Goal: Transaction & Acquisition: Purchase product/service

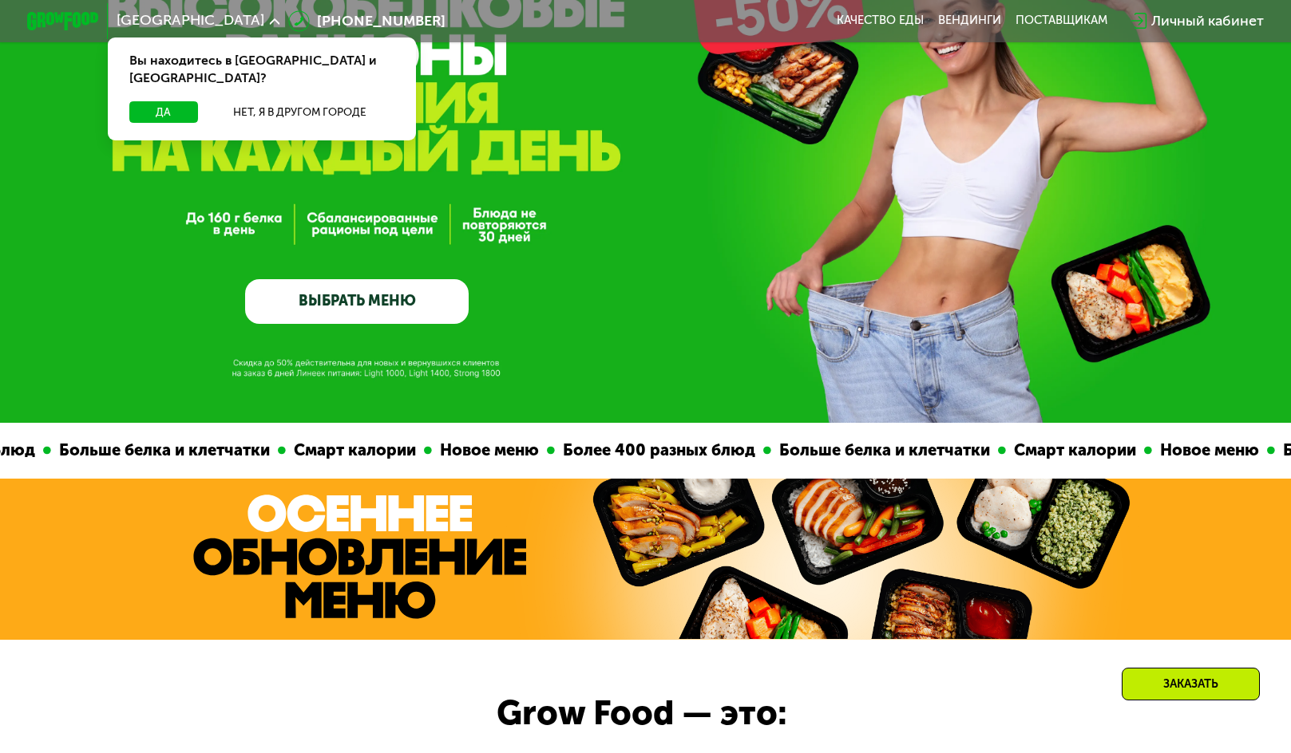
scroll to position [80, 0]
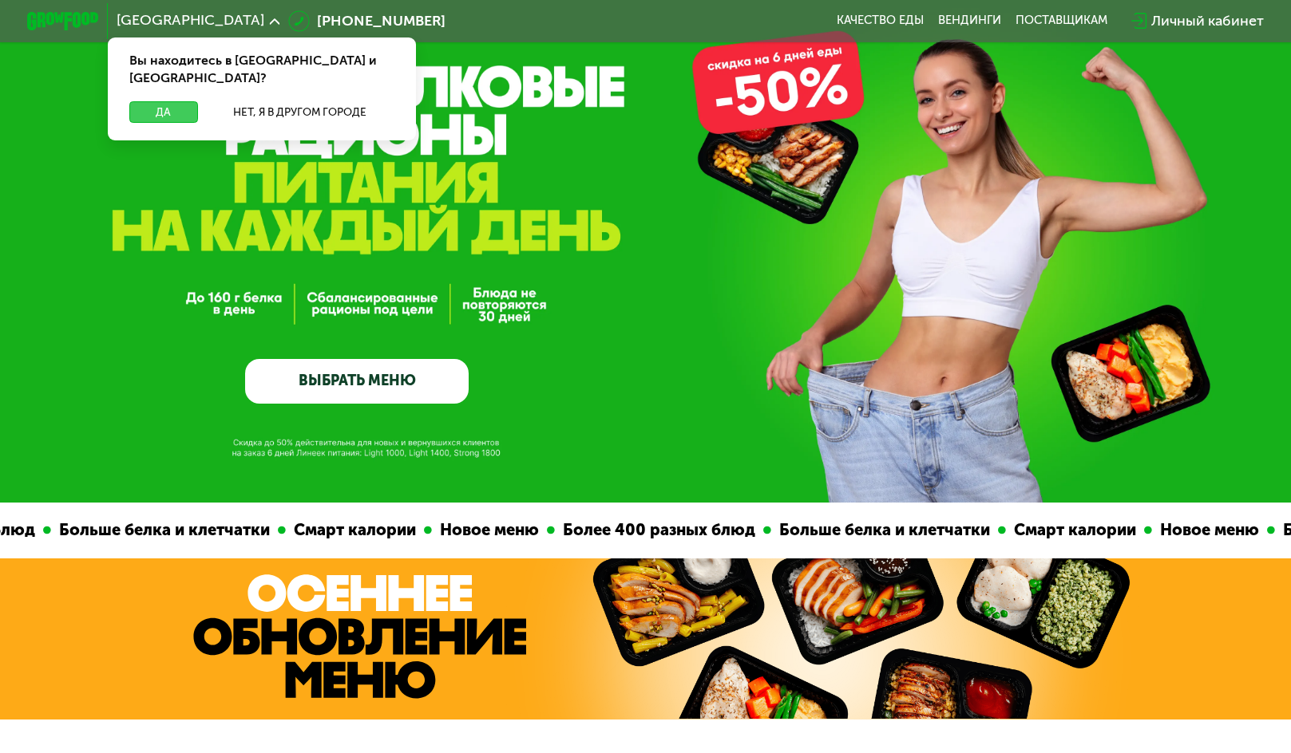
click at [157, 101] on button "Да" at bounding box center [163, 112] width 69 height 22
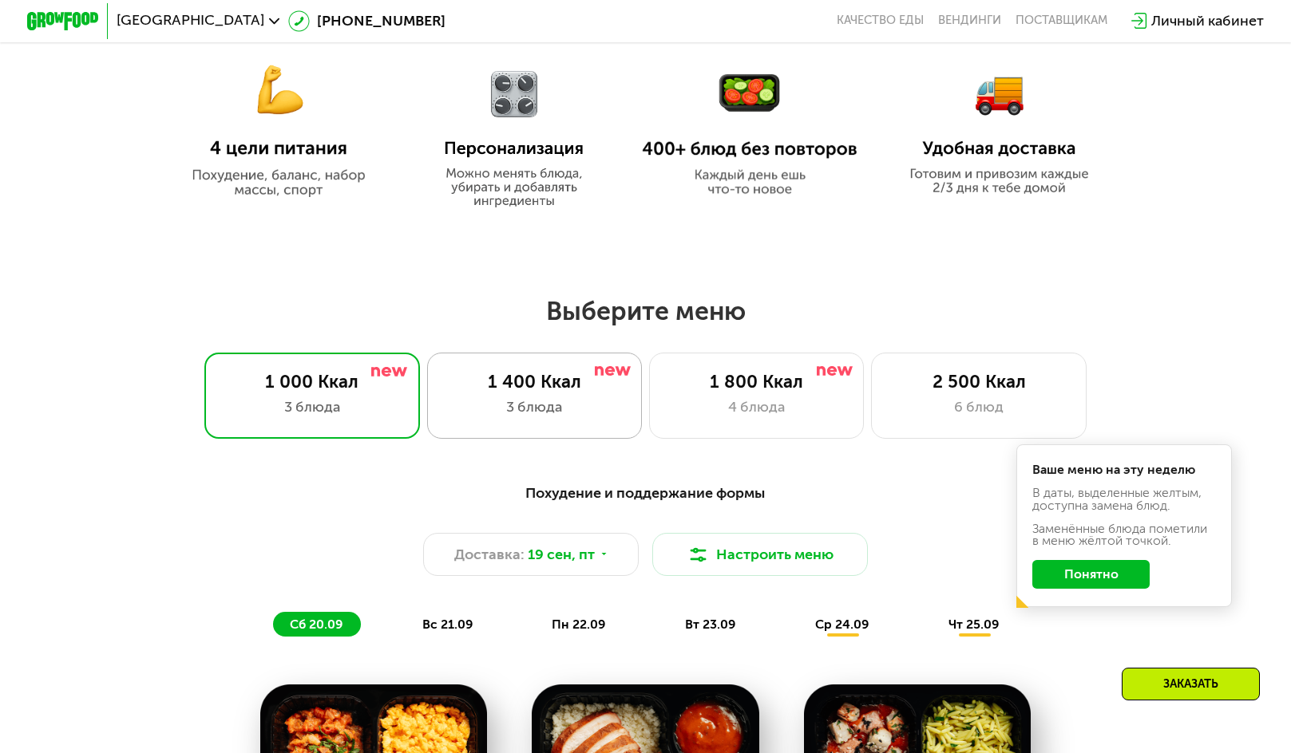
scroll to position [958, 0]
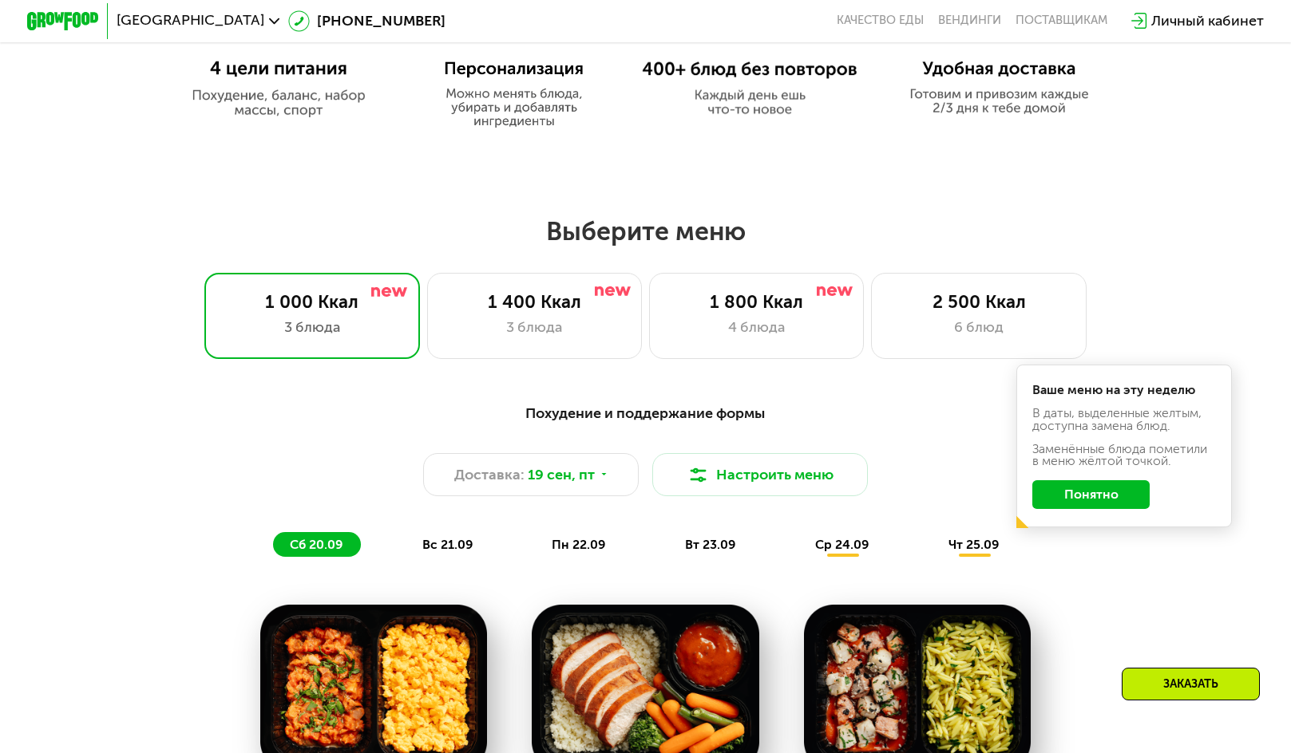
click at [1109, 496] on button "Понятно" at bounding box center [1090, 494] width 117 height 29
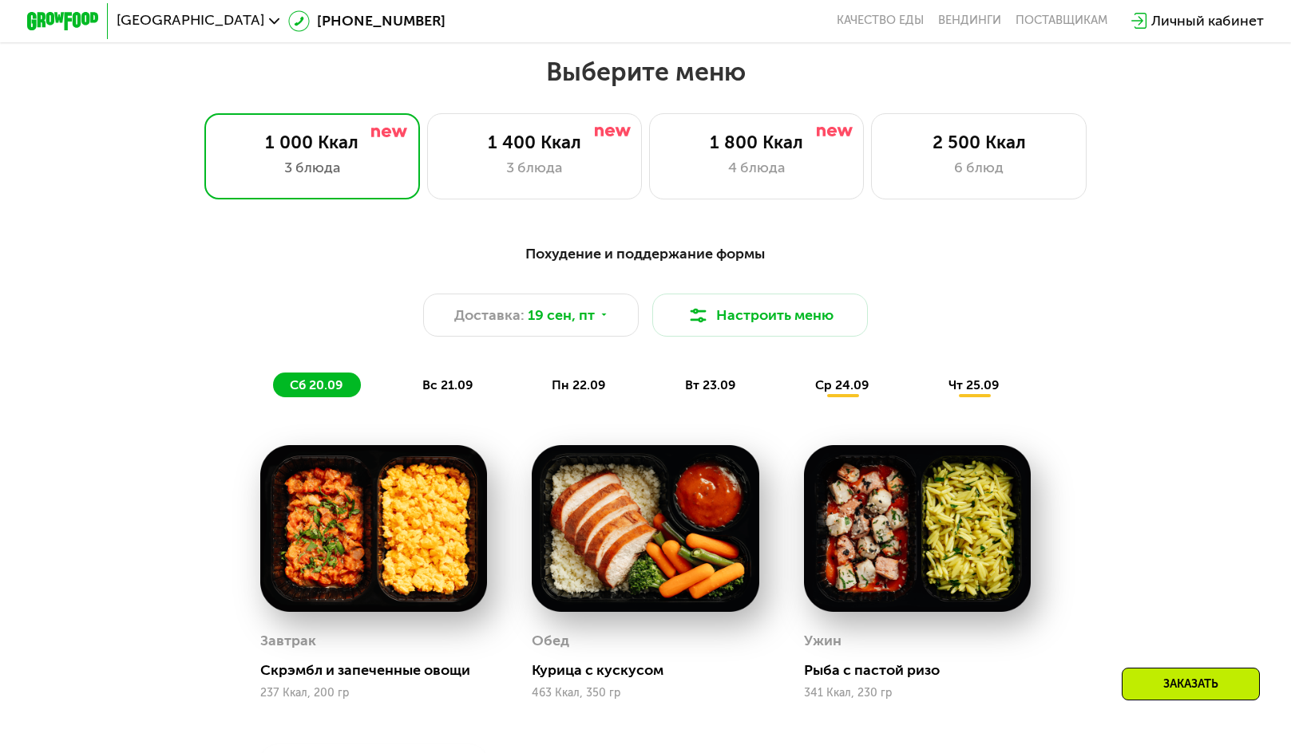
scroll to position [1038, 0]
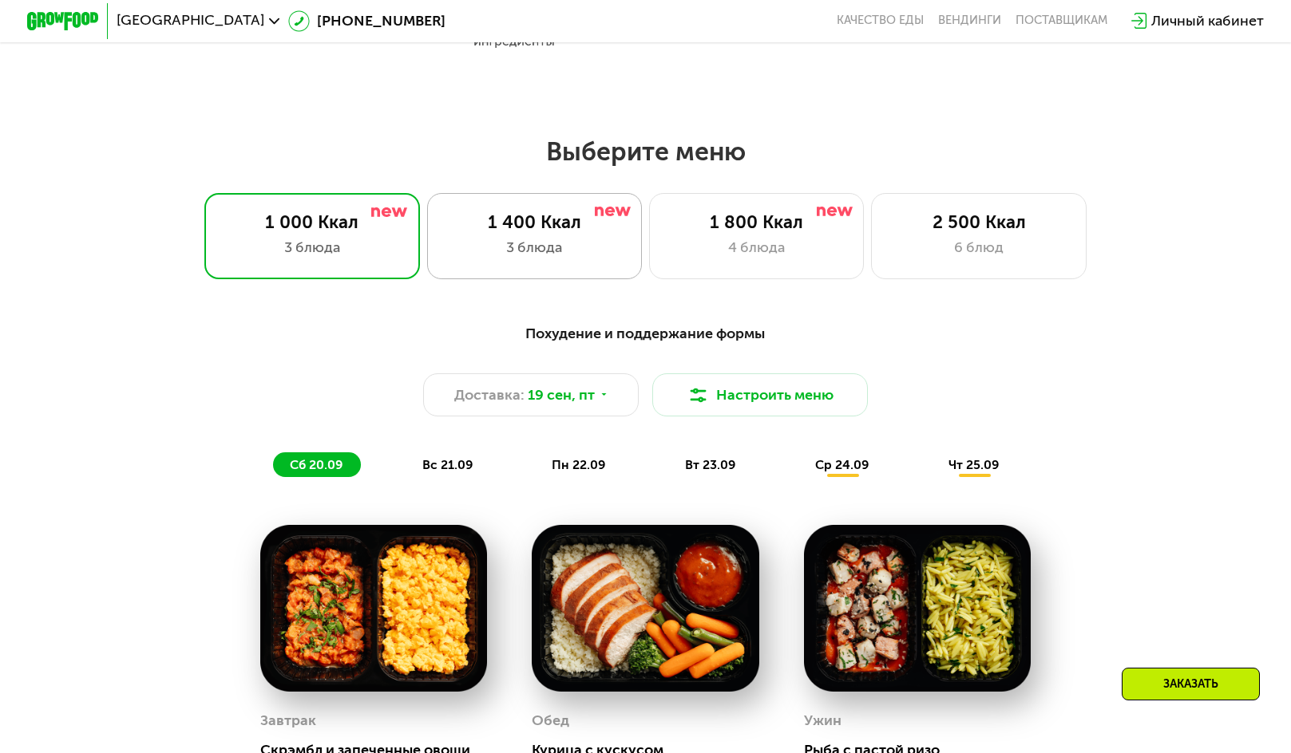
click at [544, 251] on div "3 блюда" at bounding box center [534, 248] width 178 height 22
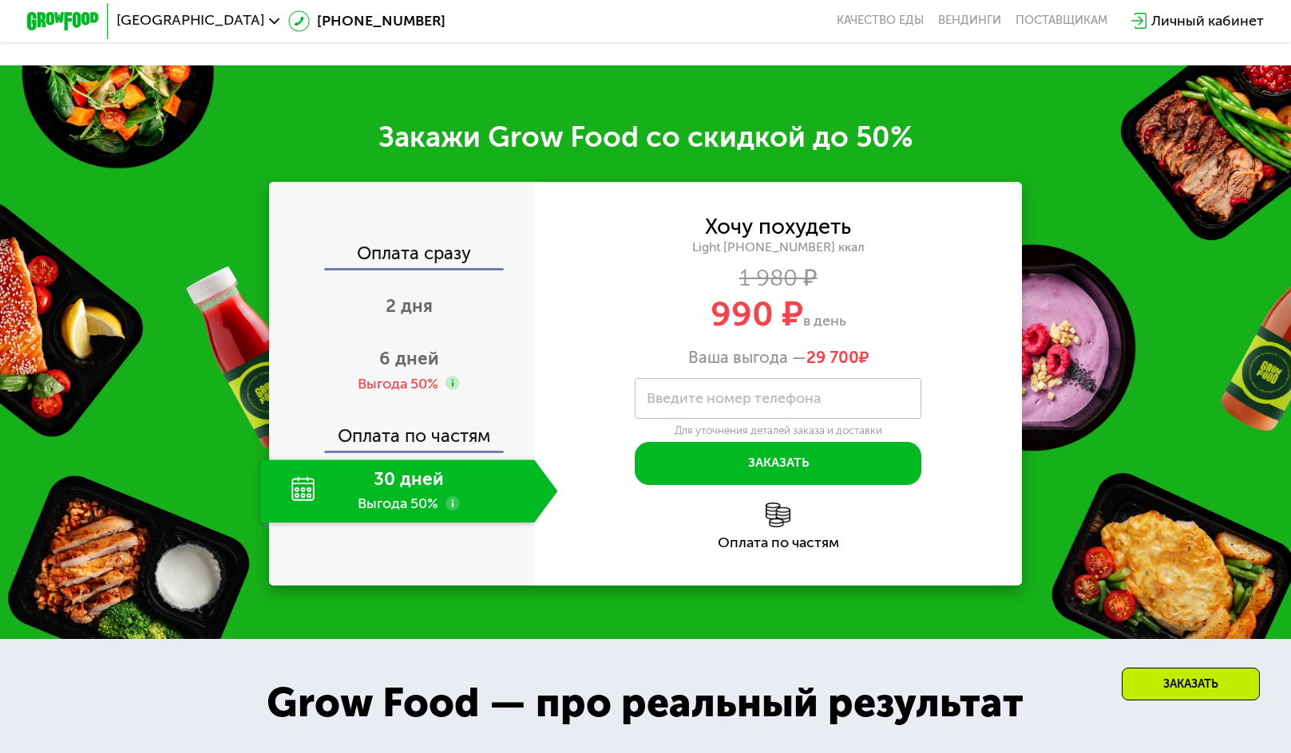
scroll to position [1995, 0]
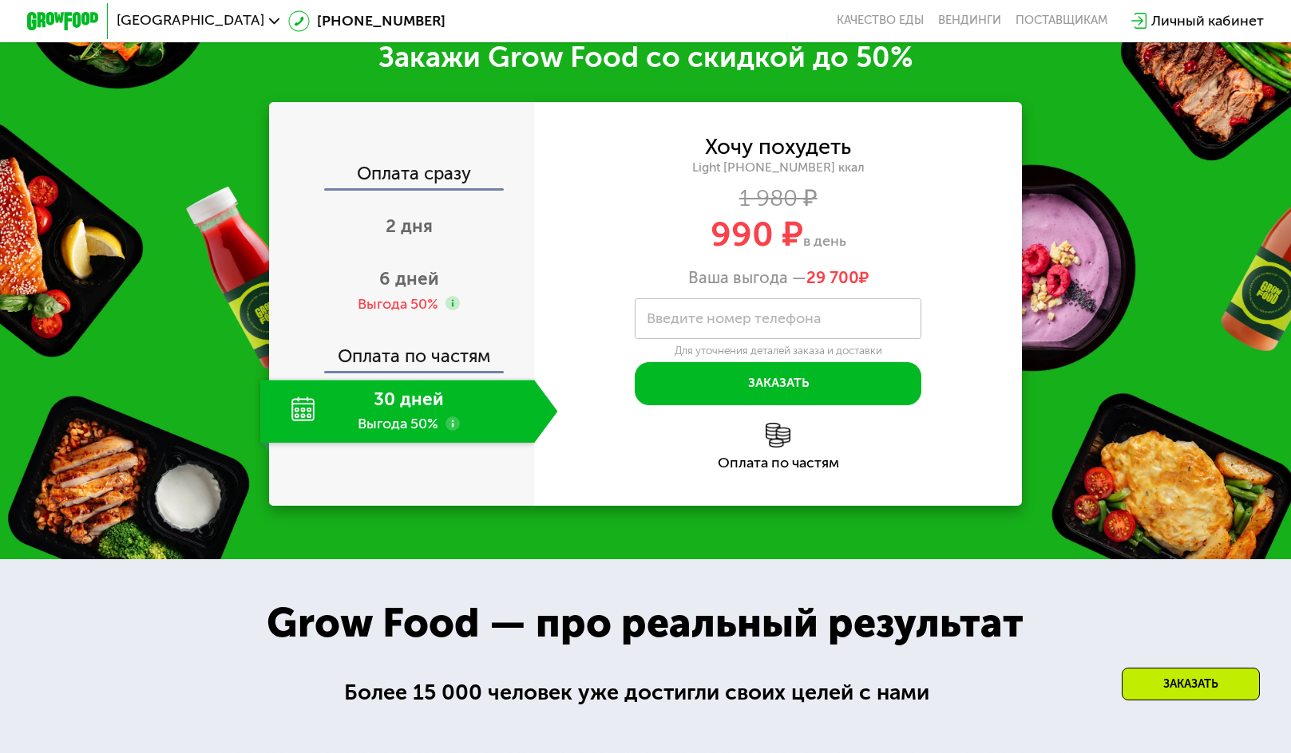
click at [403, 443] on div "30 дней Выгода 50%" at bounding box center [397, 411] width 275 height 63
click at [437, 372] on div "Оплата по частям" at bounding box center [402, 351] width 263 height 42
click at [379, 443] on div "30 дней Выгода 50%" at bounding box center [397, 411] width 275 height 63
click at [449, 431] on use at bounding box center [452, 424] width 14 height 14
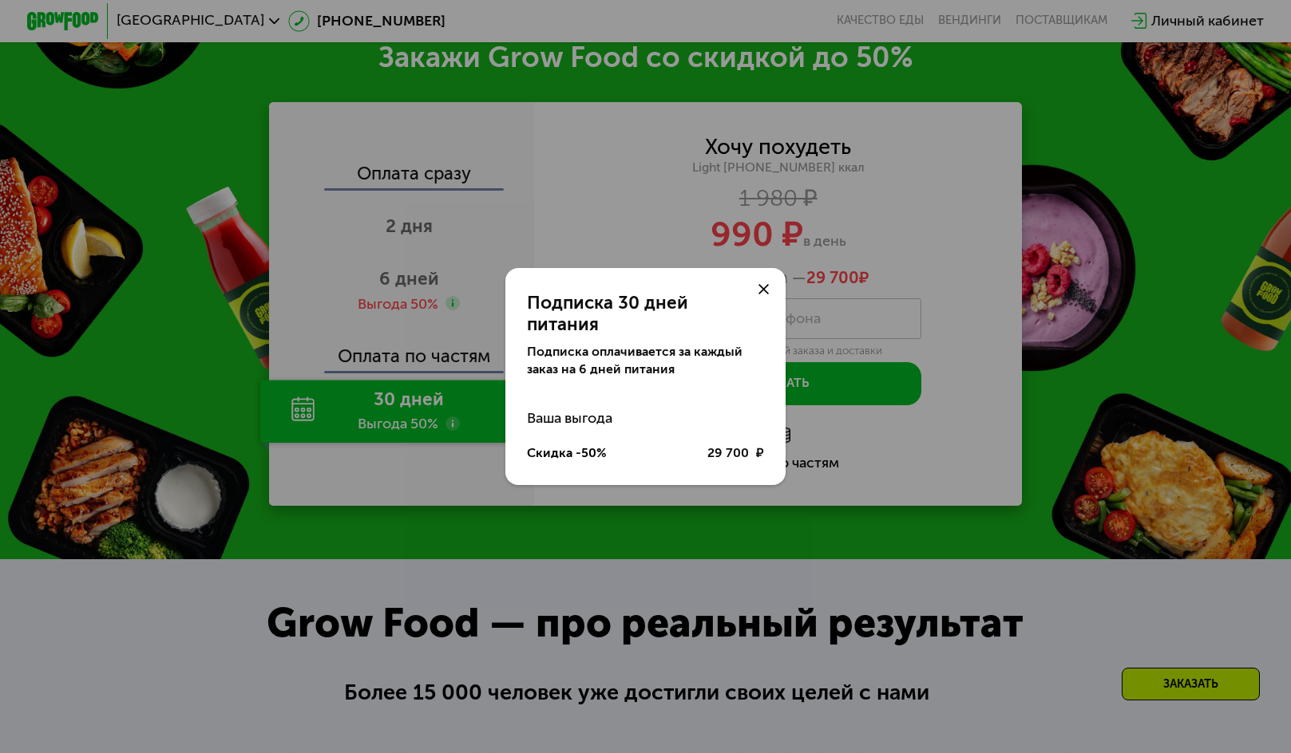
click at [767, 295] on icon at bounding box center [763, 289] width 10 height 10
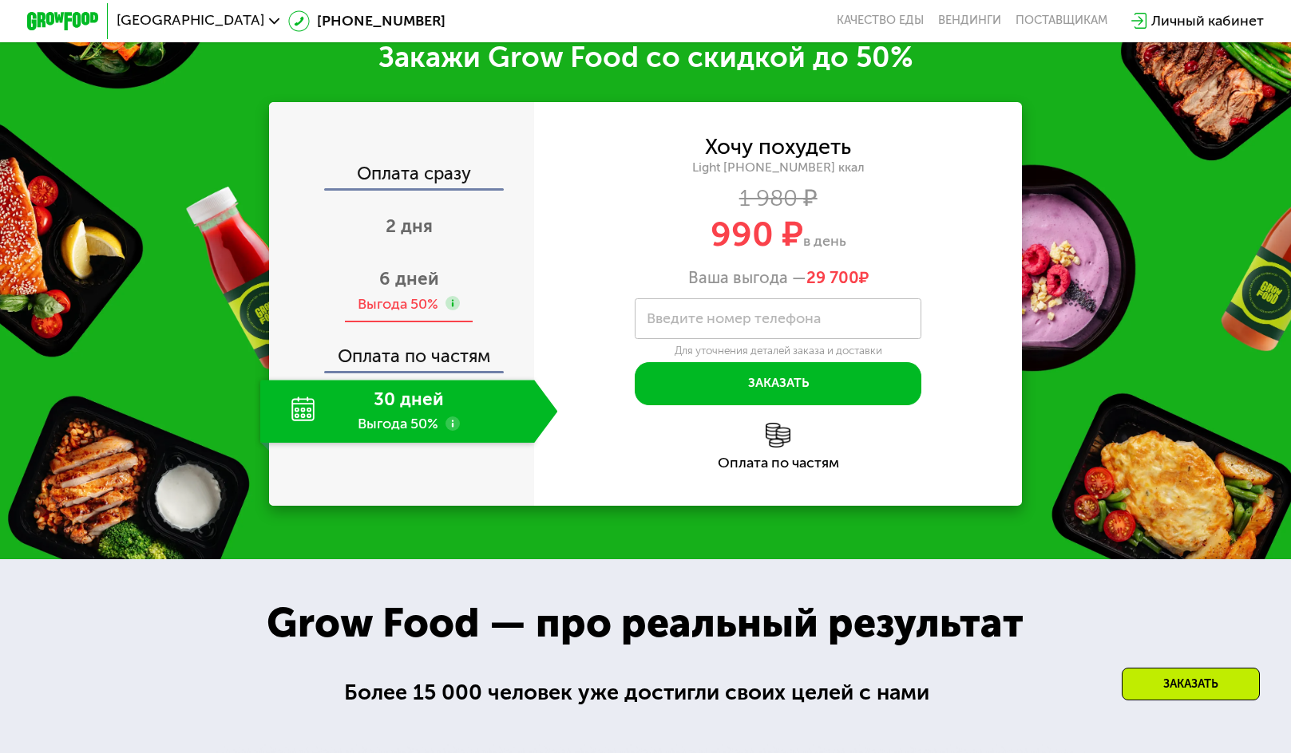
click at [398, 290] on span "6 дней" at bounding box center [409, 279] width 60 height 22
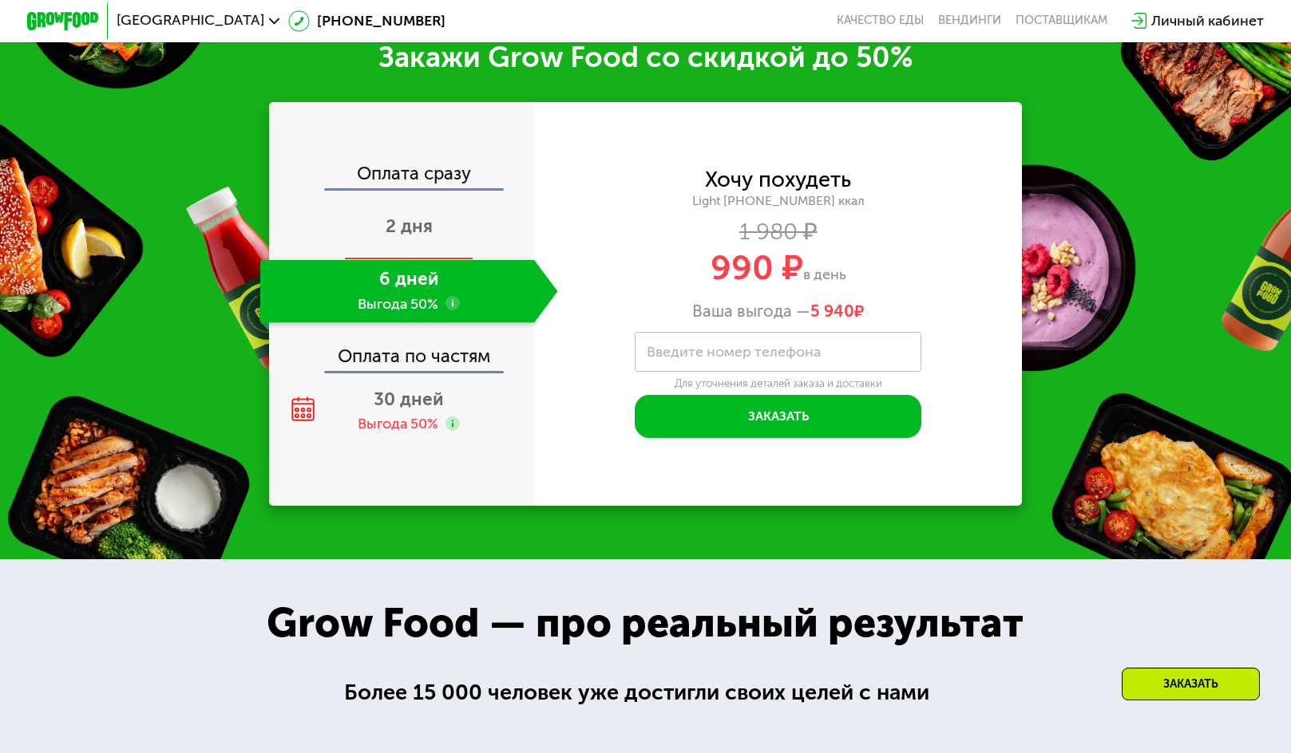
click at [424, 260] on div "2 дня" at bounding box center [409, 228] width 298 height 63
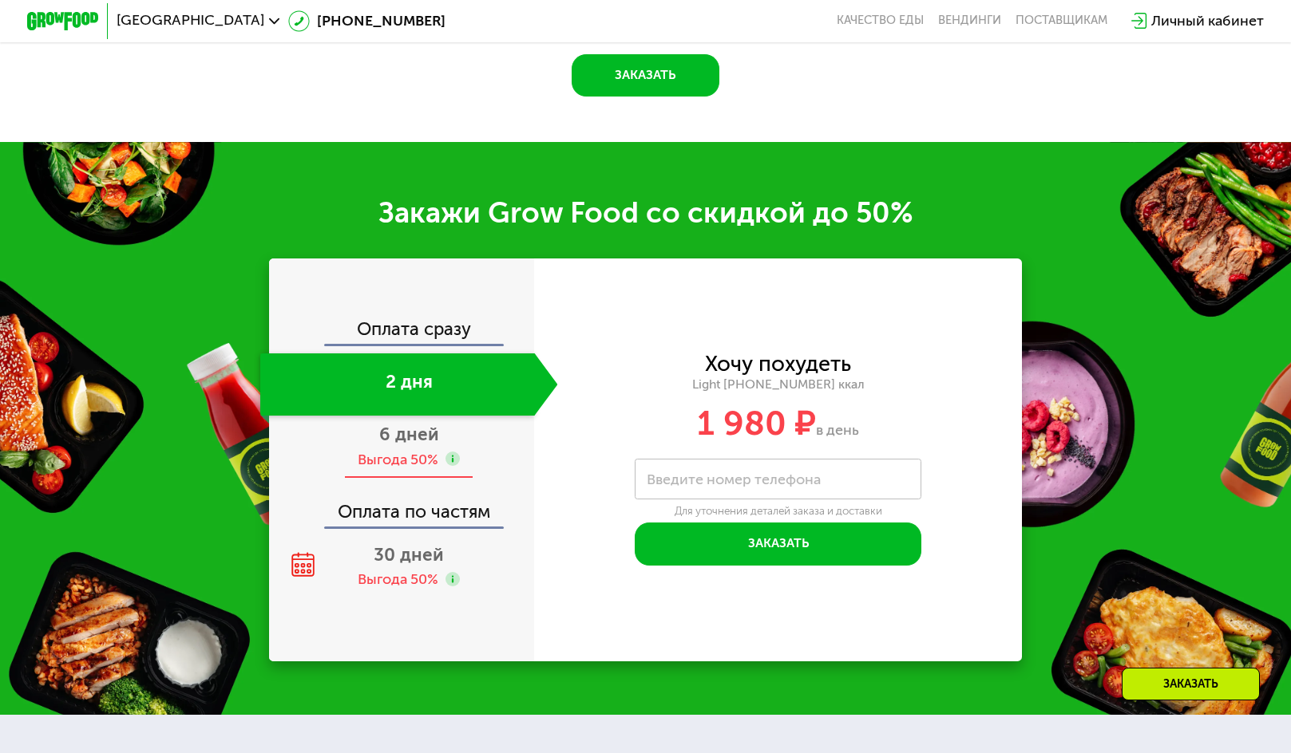
click at [407, 445] on span "6 дней" at bounding box center [409, 435] width 60 height 22
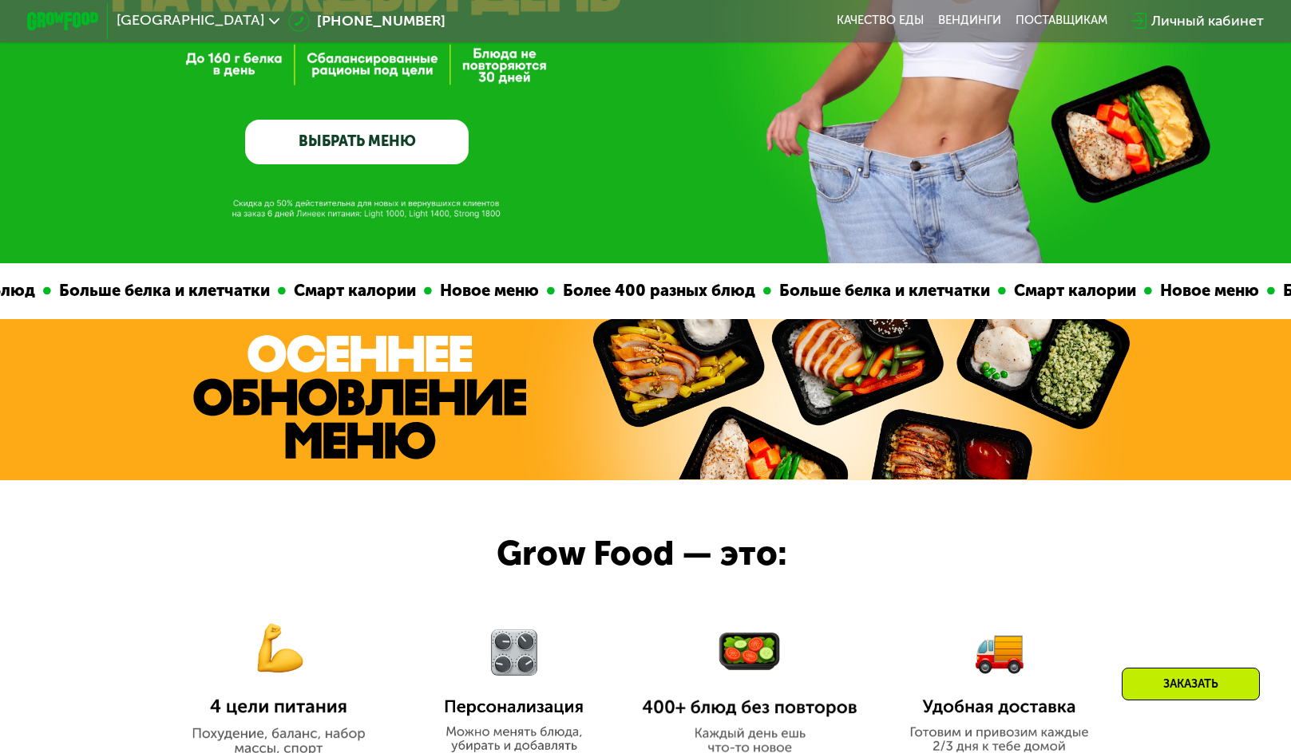
scroll to position [0, 0]
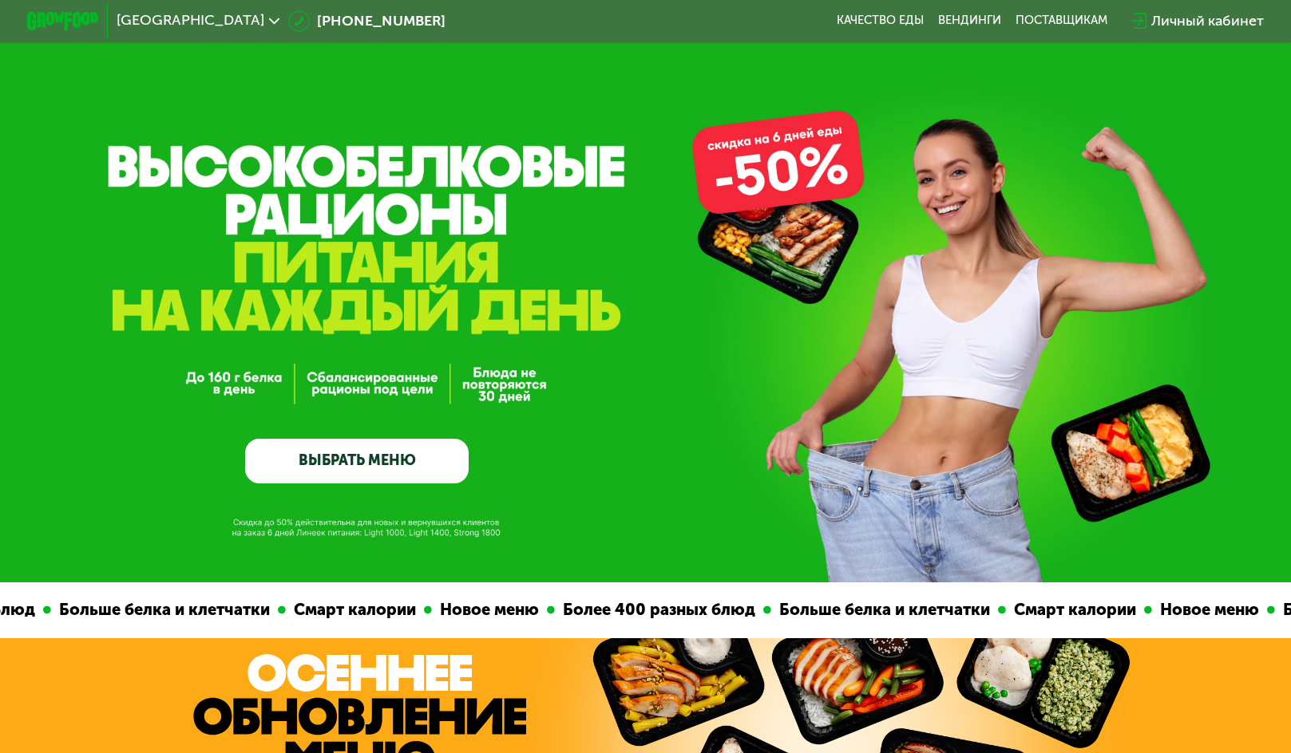
click at [382, 447] on link "ВЫБРАТЬ МЕНЮ" at bounding box center [356, 461] width 223 height 45
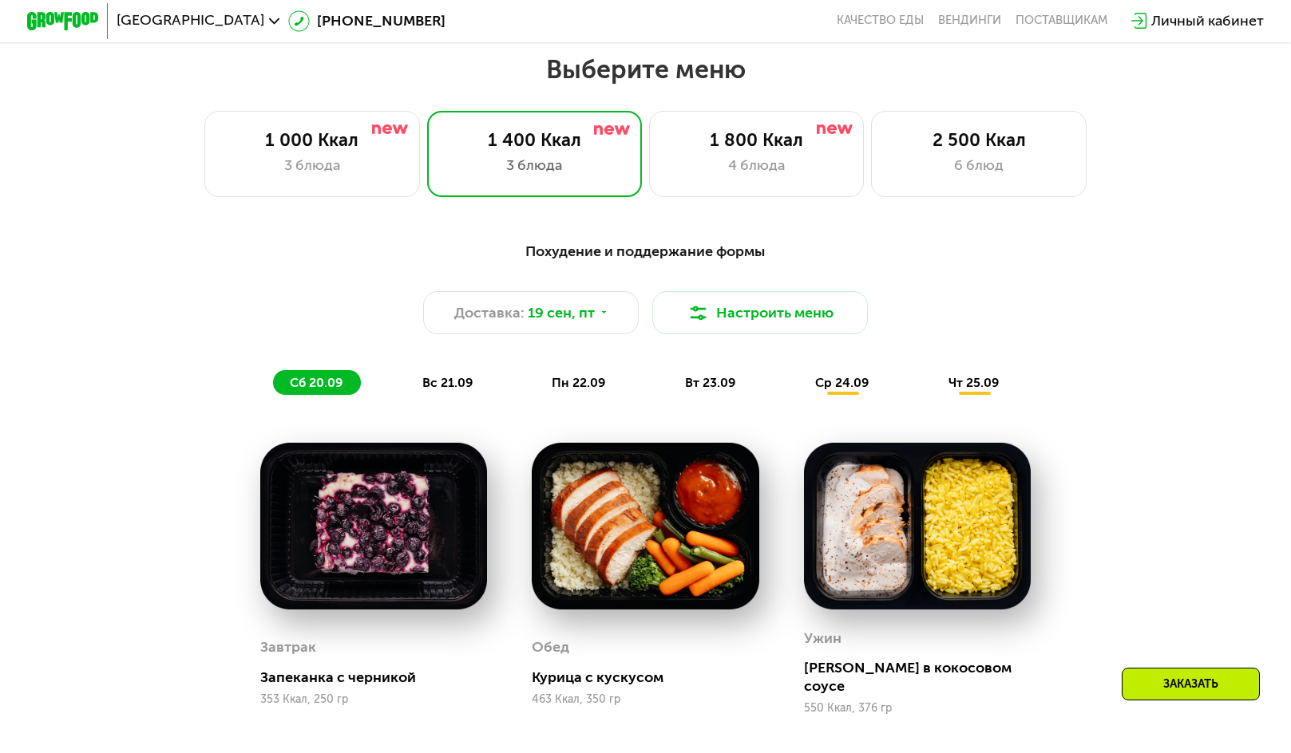
scroll to position [1137, 0]
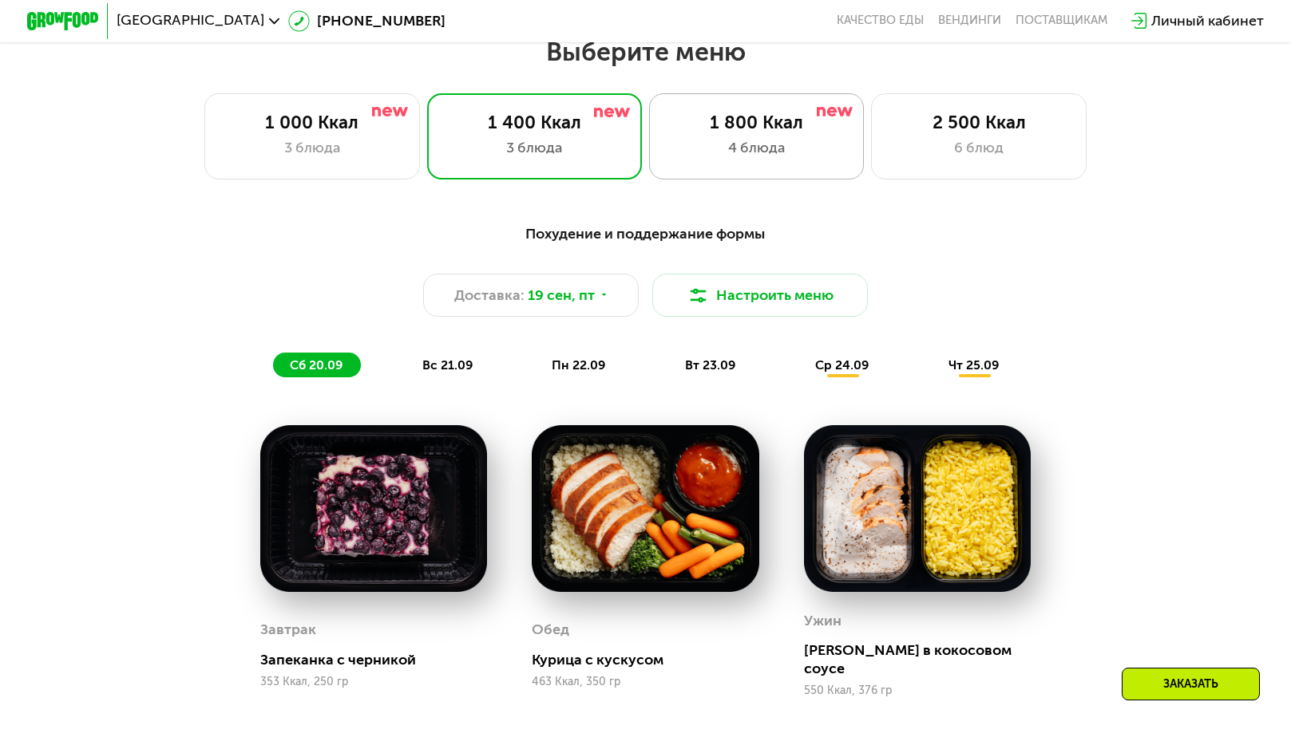
click at [760, 156] on div "4 блюда" at bounding box center [756, 148] width 178 height 22
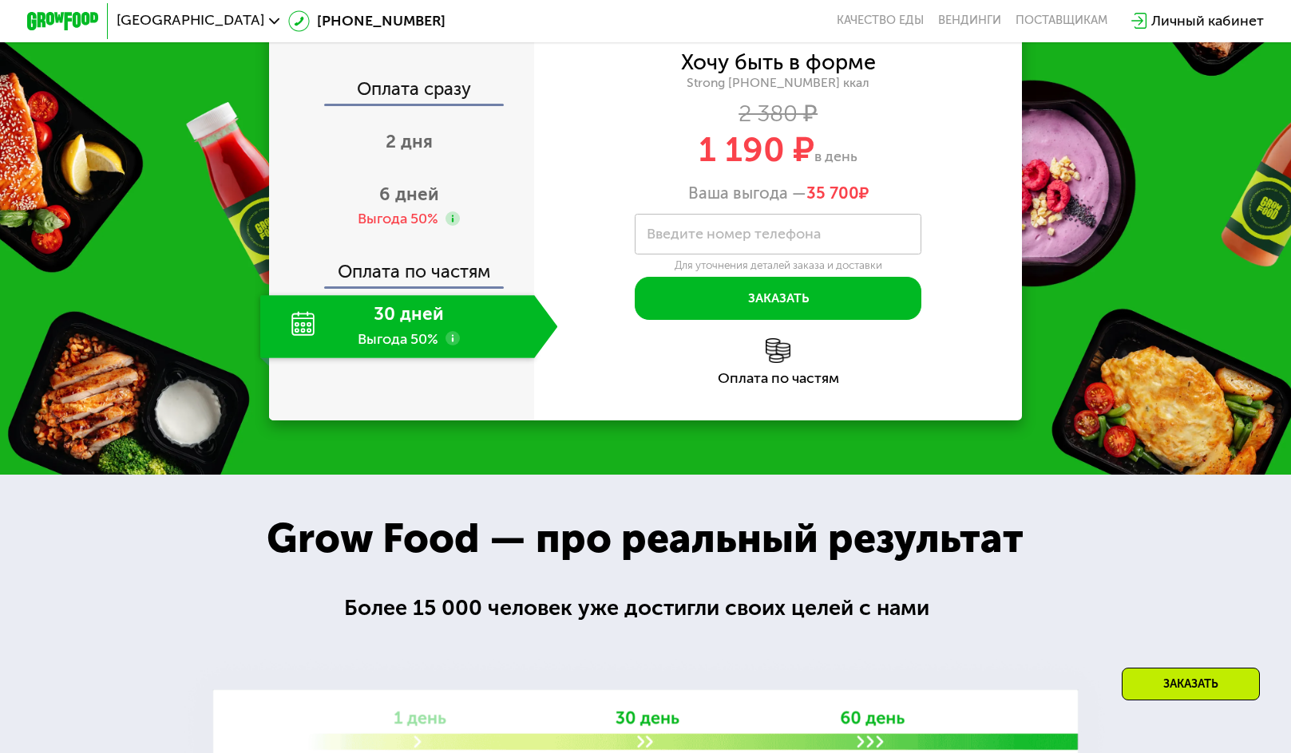
scroll to position [2175, 0]
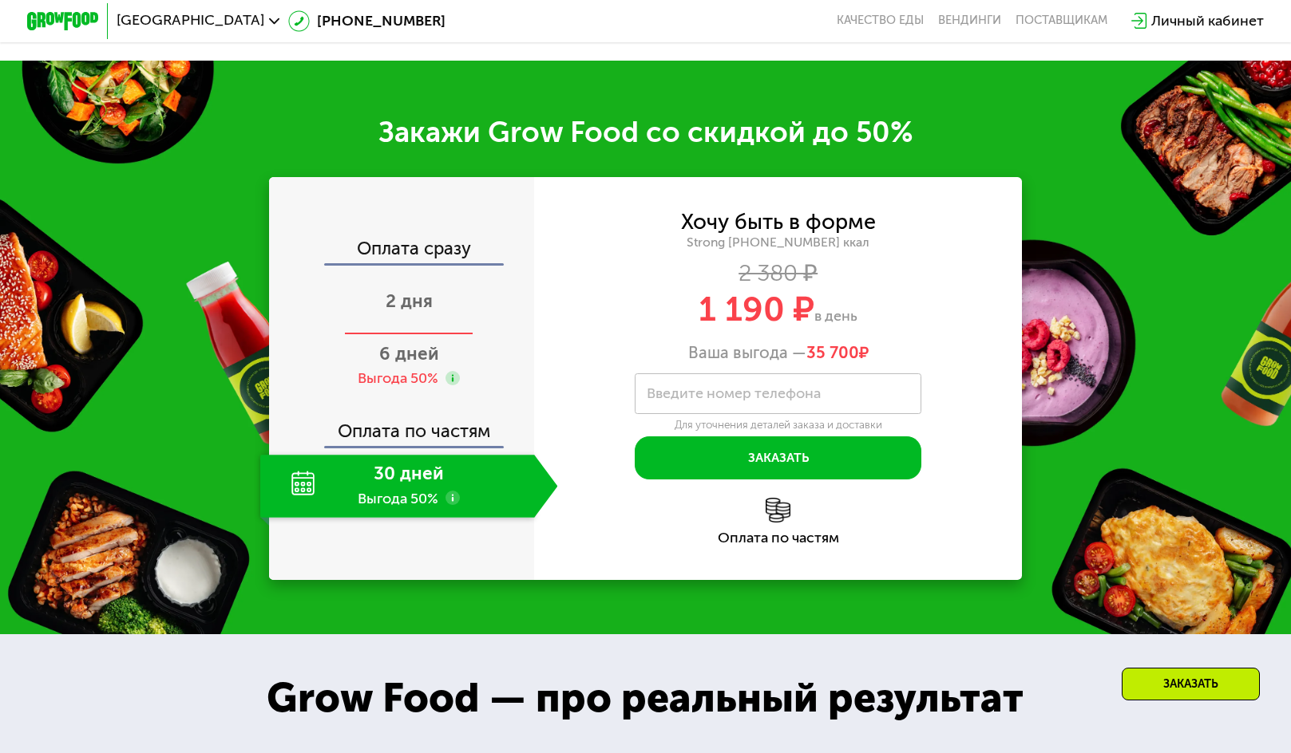
click at [409, 312] on span "2 дня" at bounding box center [408, 302] width 47 height 22
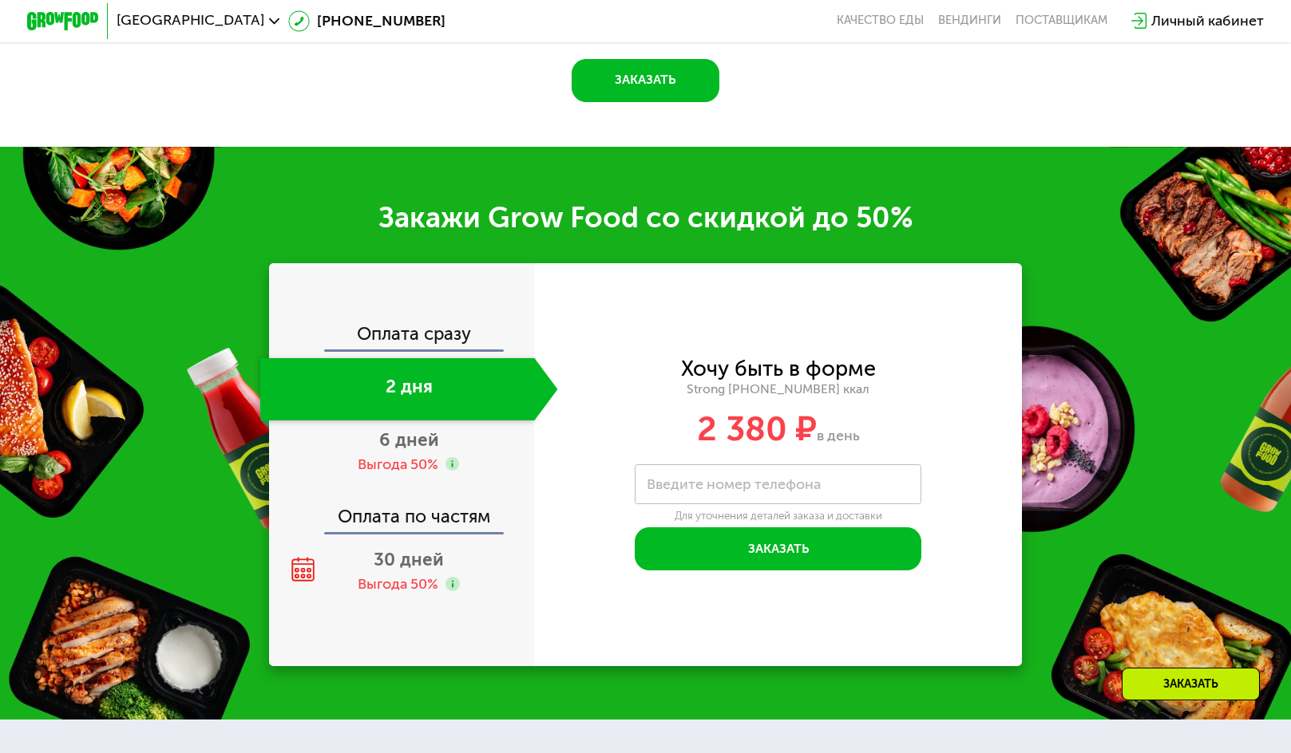
scroll to position [2259, 0]
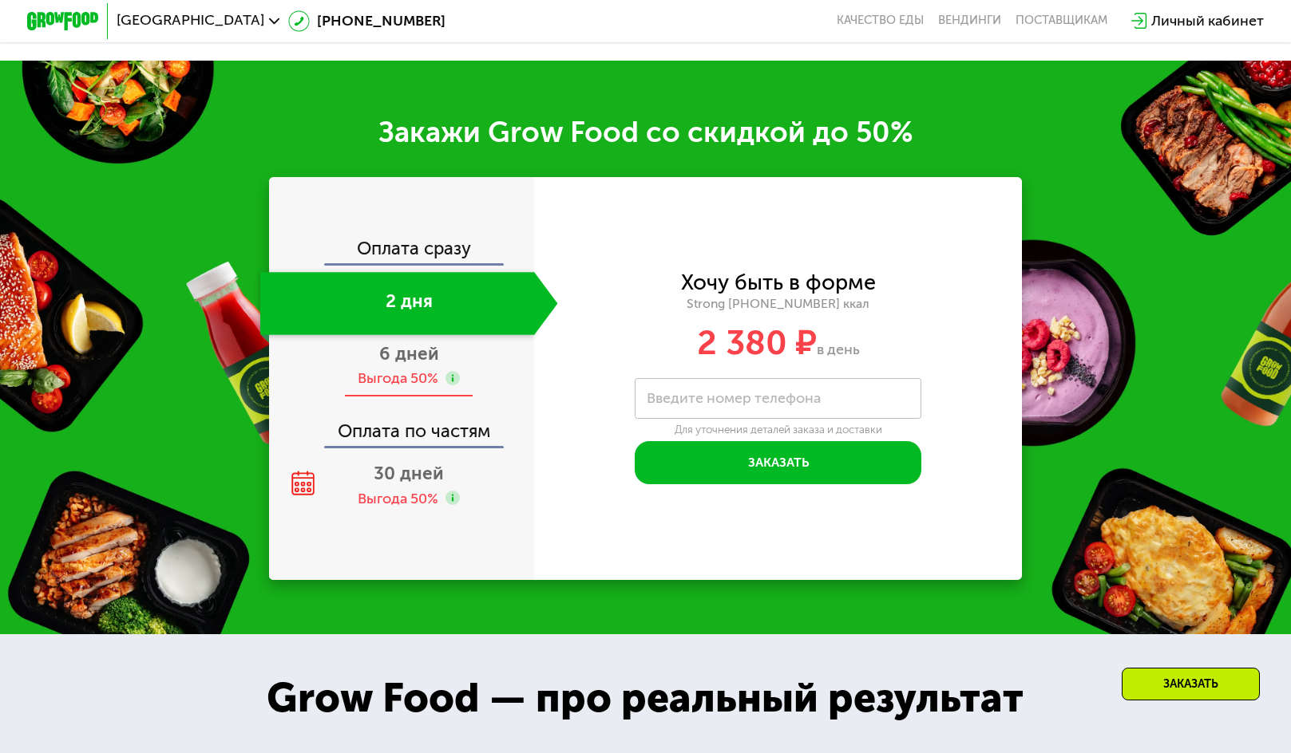
click at [399, 389] on div "Выгода 50%" at bounding box center [398, 379] width 81 height 20
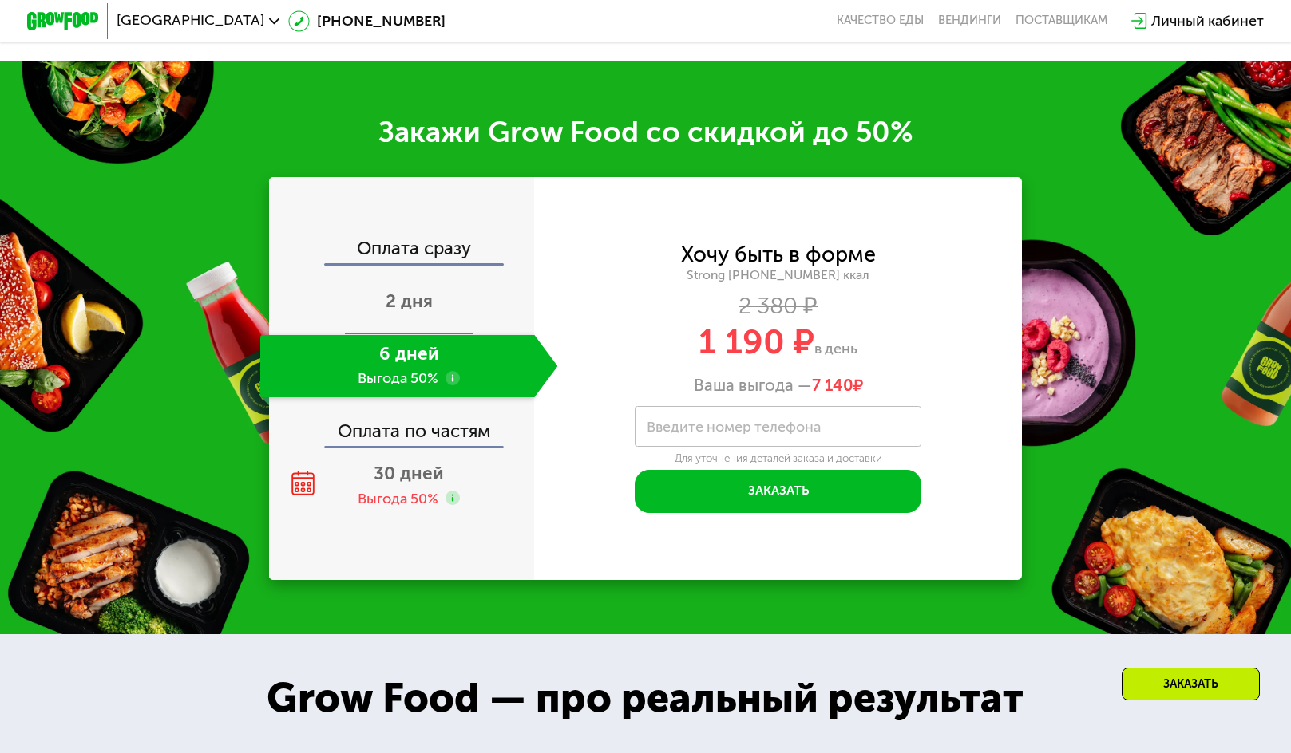
click at [411, 302] on div "2 дня" at bounding box center [409, 303] width 298 height 63
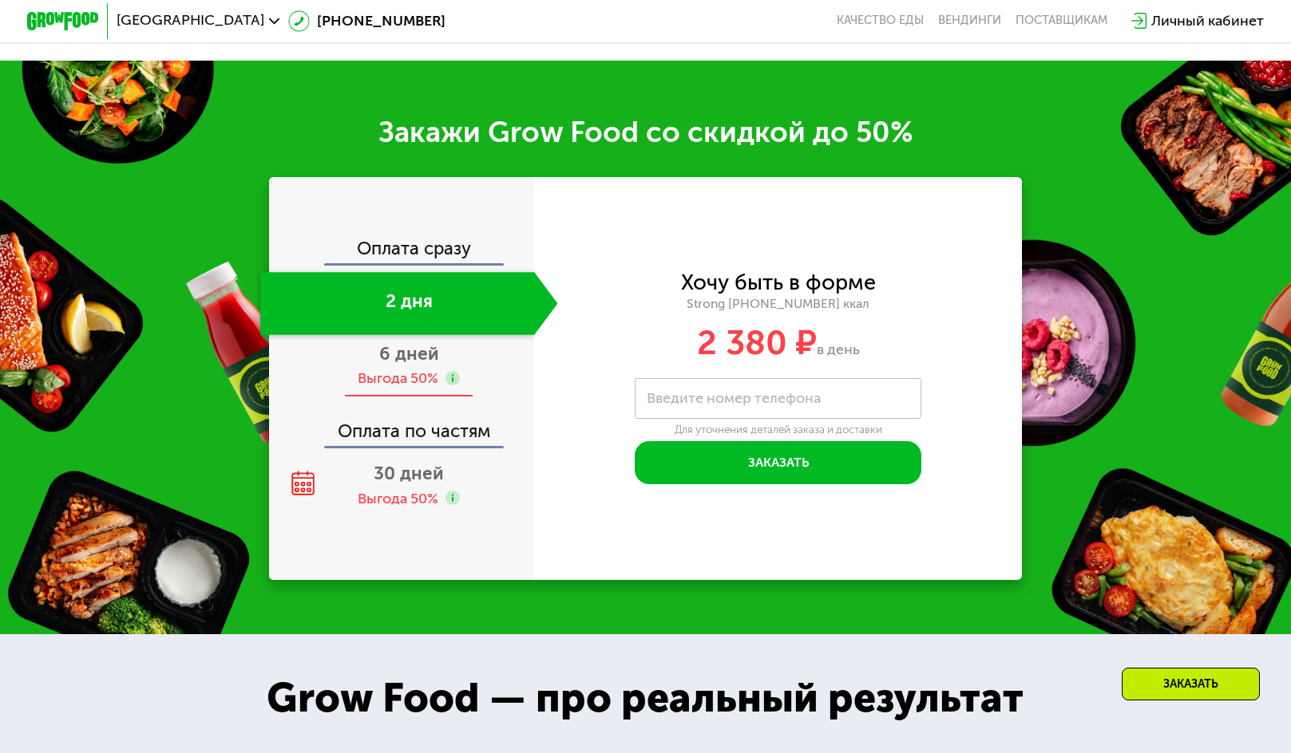
click at [393, 365] on span "6 дней" at bounding box center [409, 354] width 60 height 22
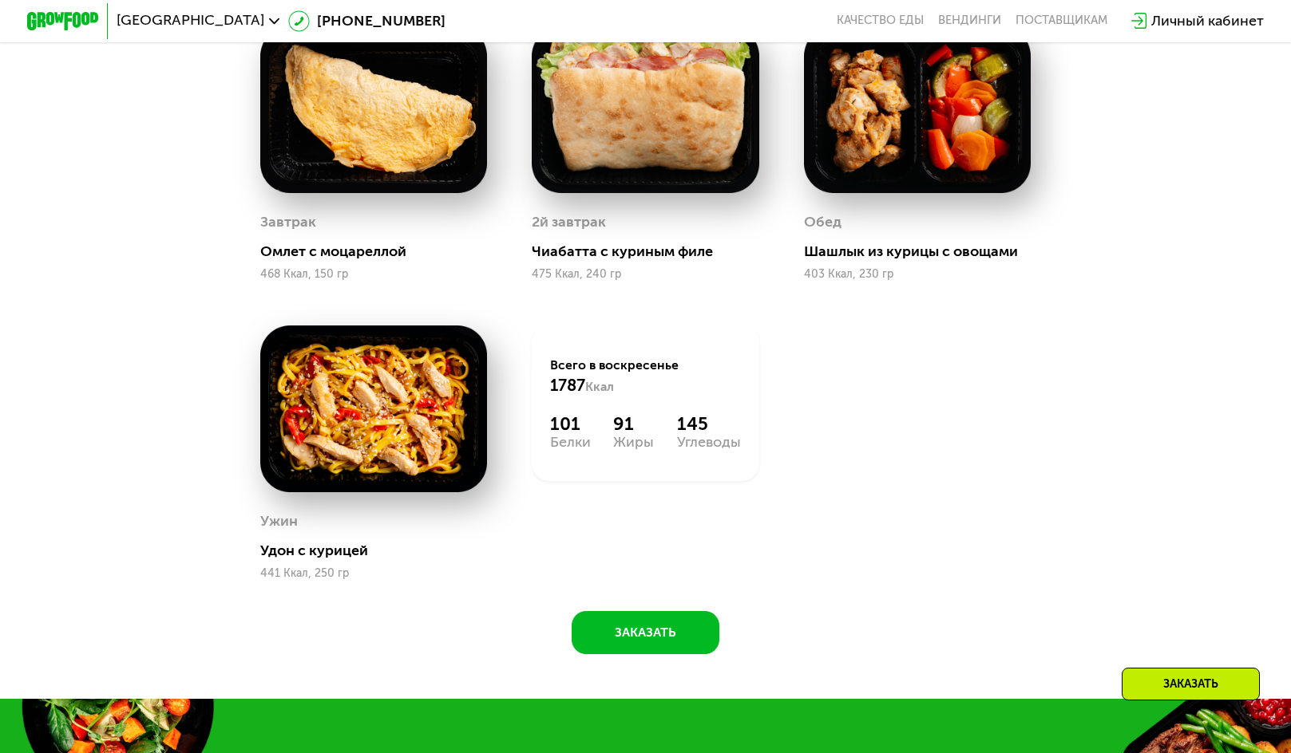
scroll to position [1377, 0]
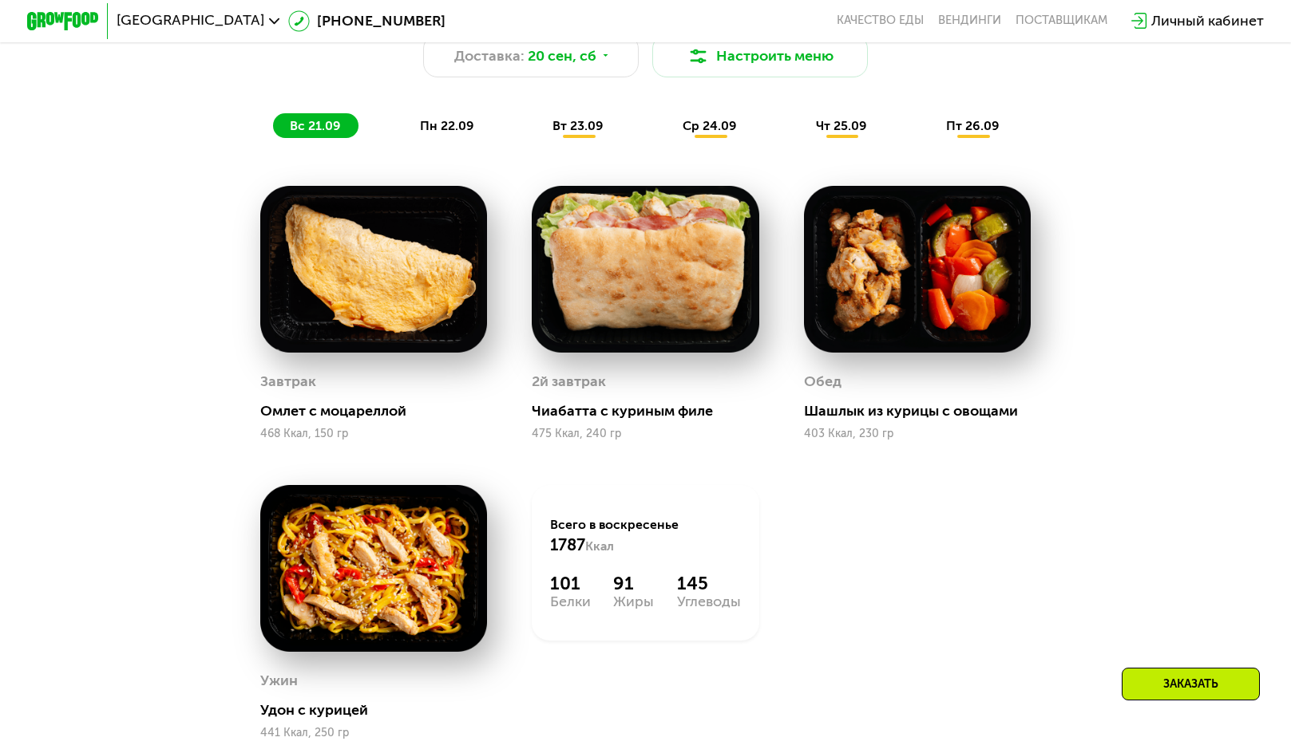
click at [694, 138] on div "ср 24.09" at bounding box center [710, 125] width 89 height 25
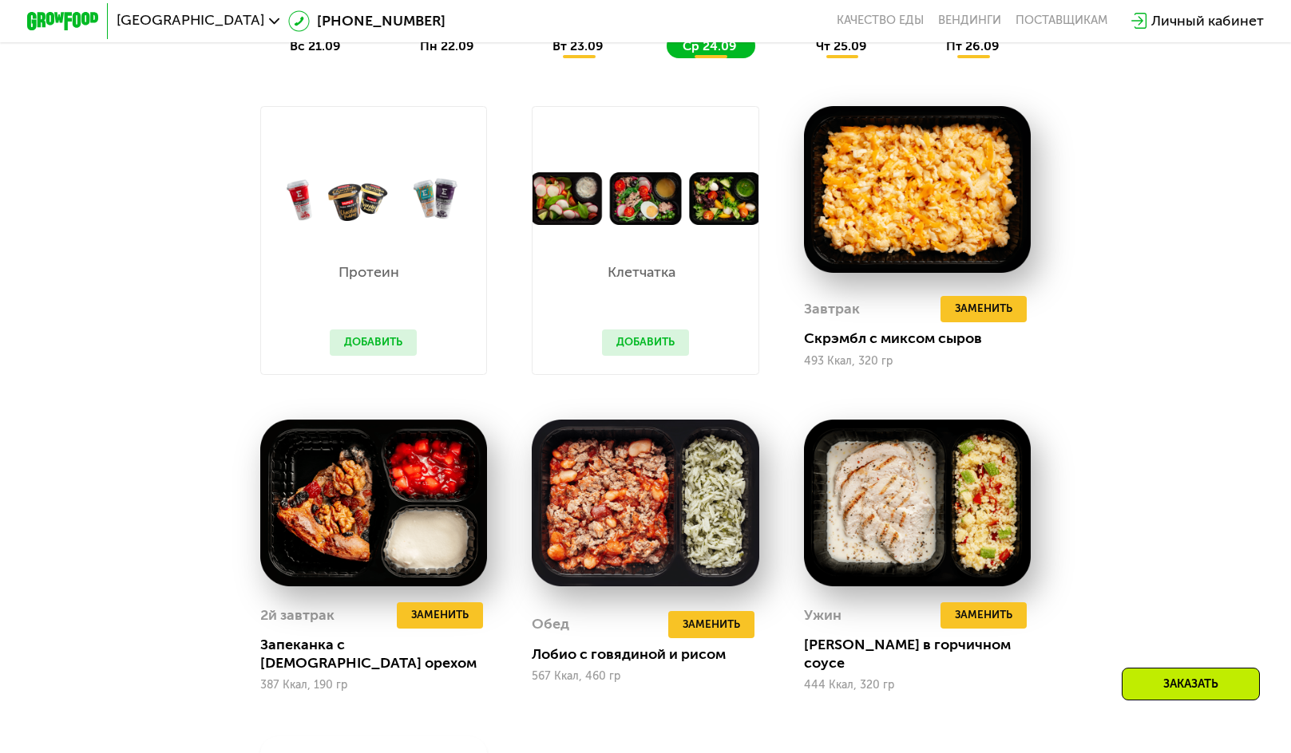
scroll to position [1217, 0]
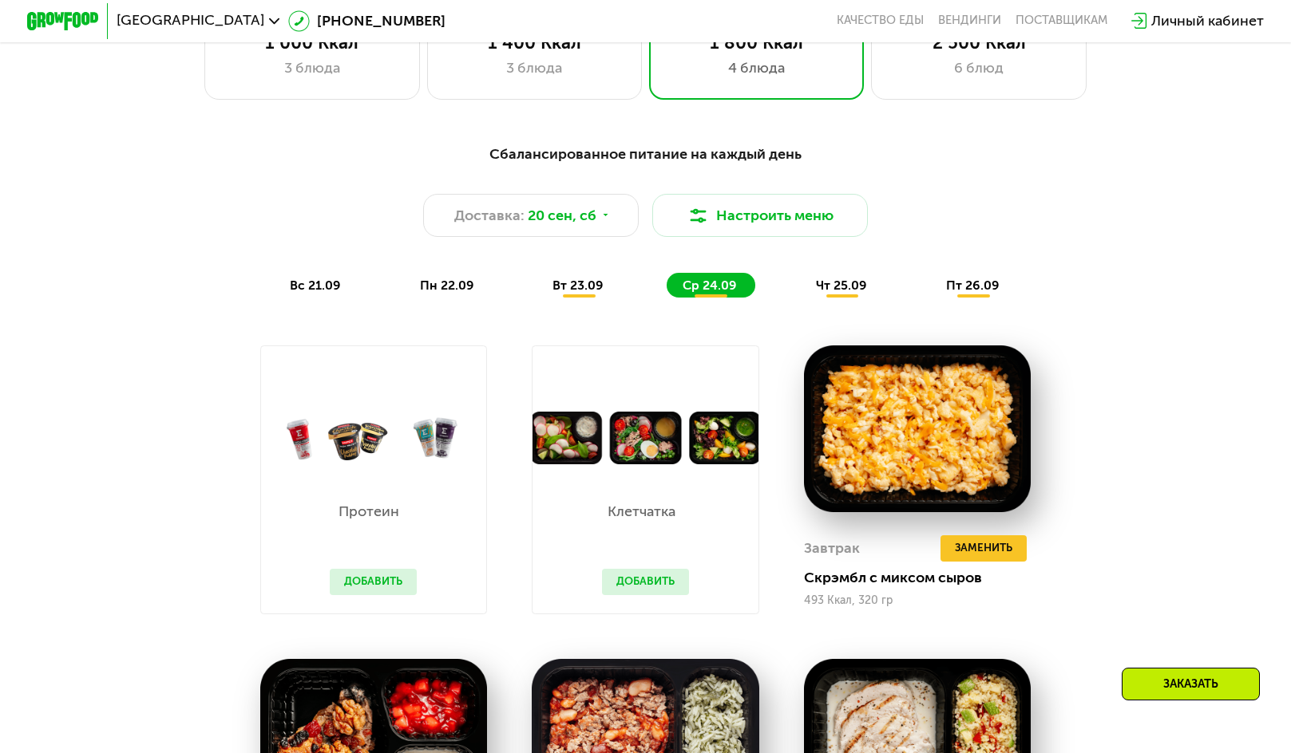
click at [844, 293] on span "чт 25.09" at bounding box center [841, 285] width 51 height 15
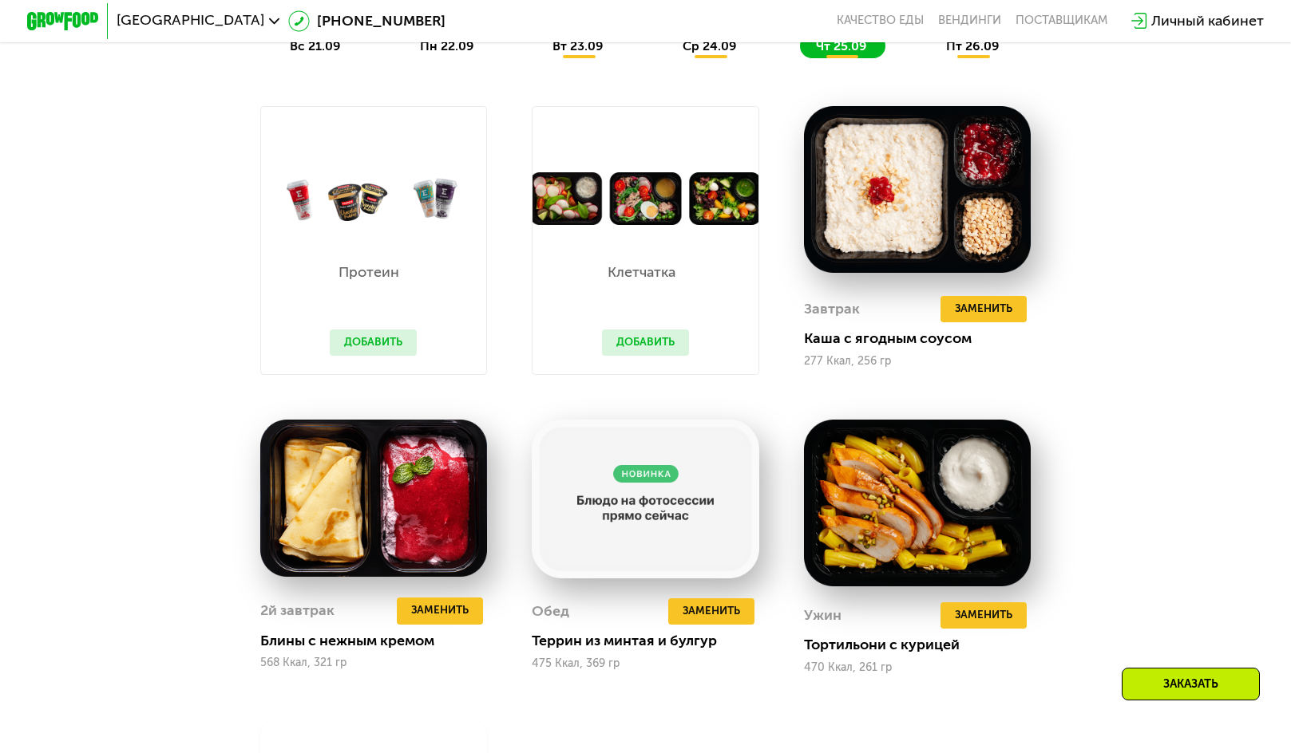
scroll to position [1297, 0]
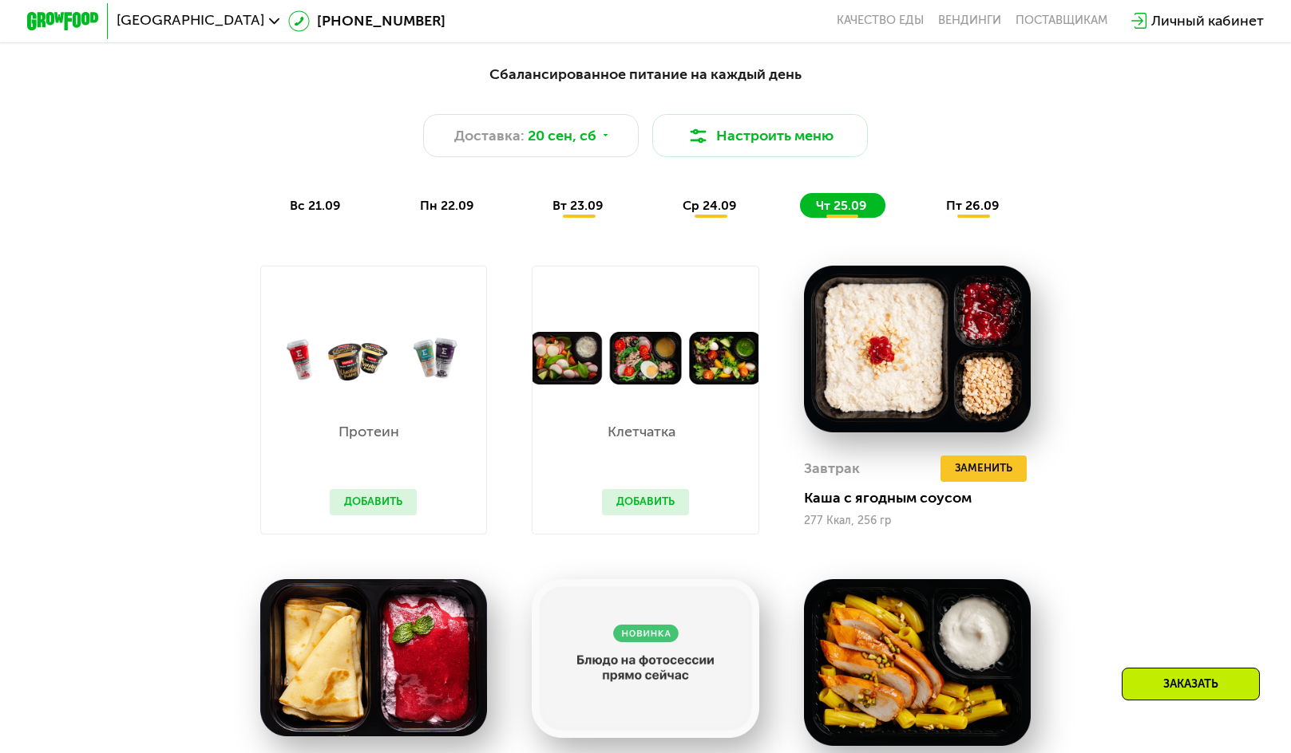
click at [999, 213] on span "пт 26.09" at bounding box center [972, 205] width 53 height 15
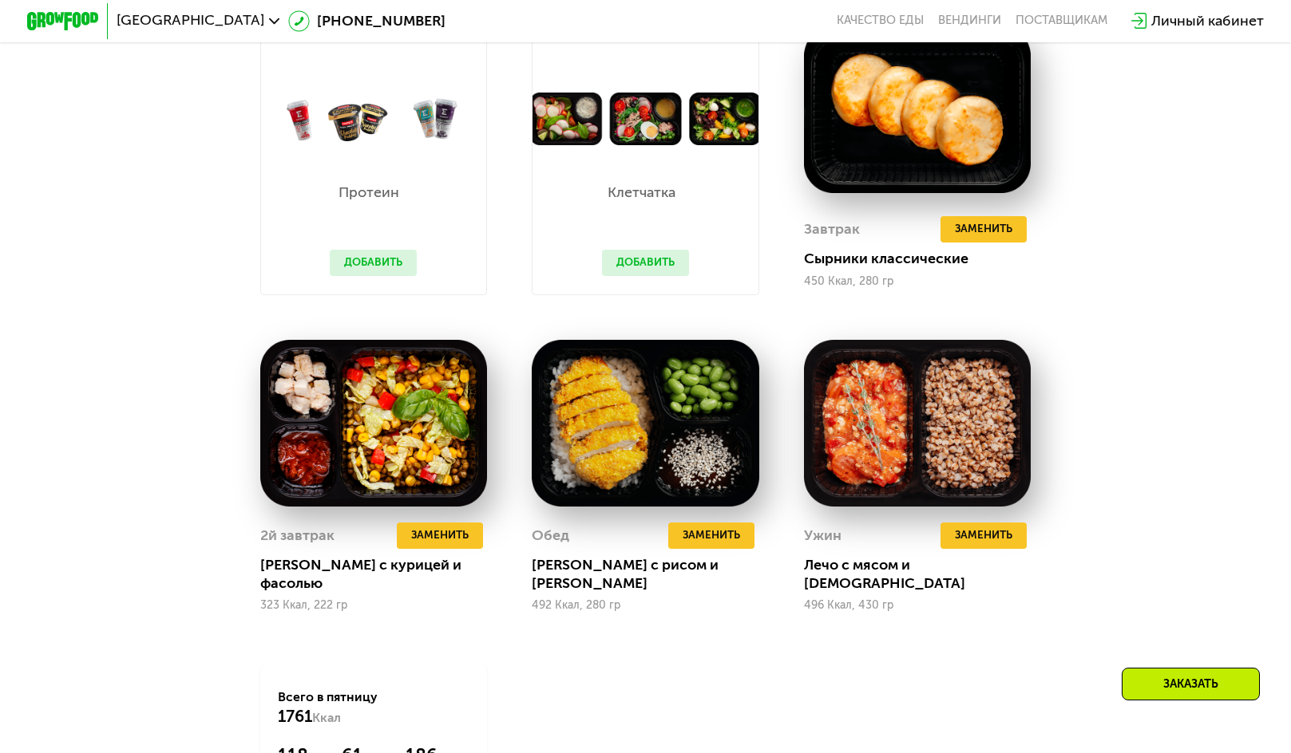
scroll to position [1058, 0]
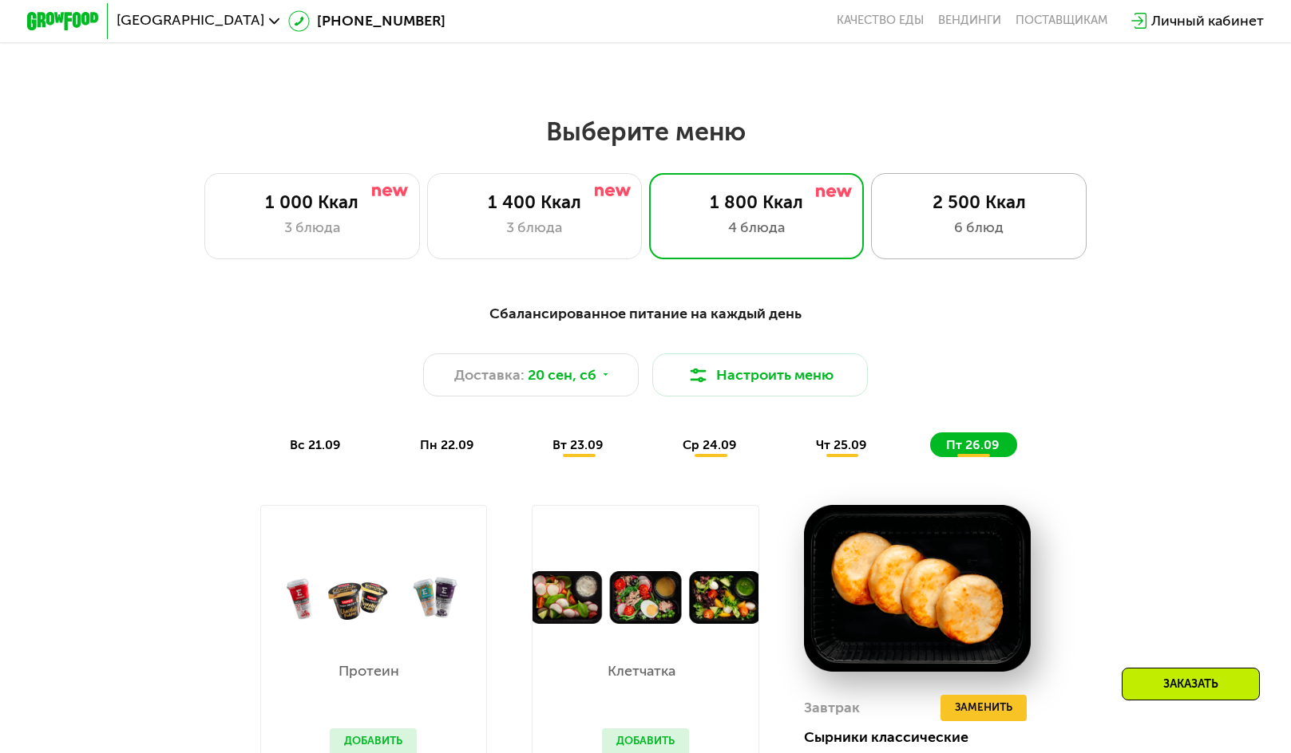
click at [952, 208] on div "2 500 Ккал" at bounding box center [979, 203] width 178 height 22
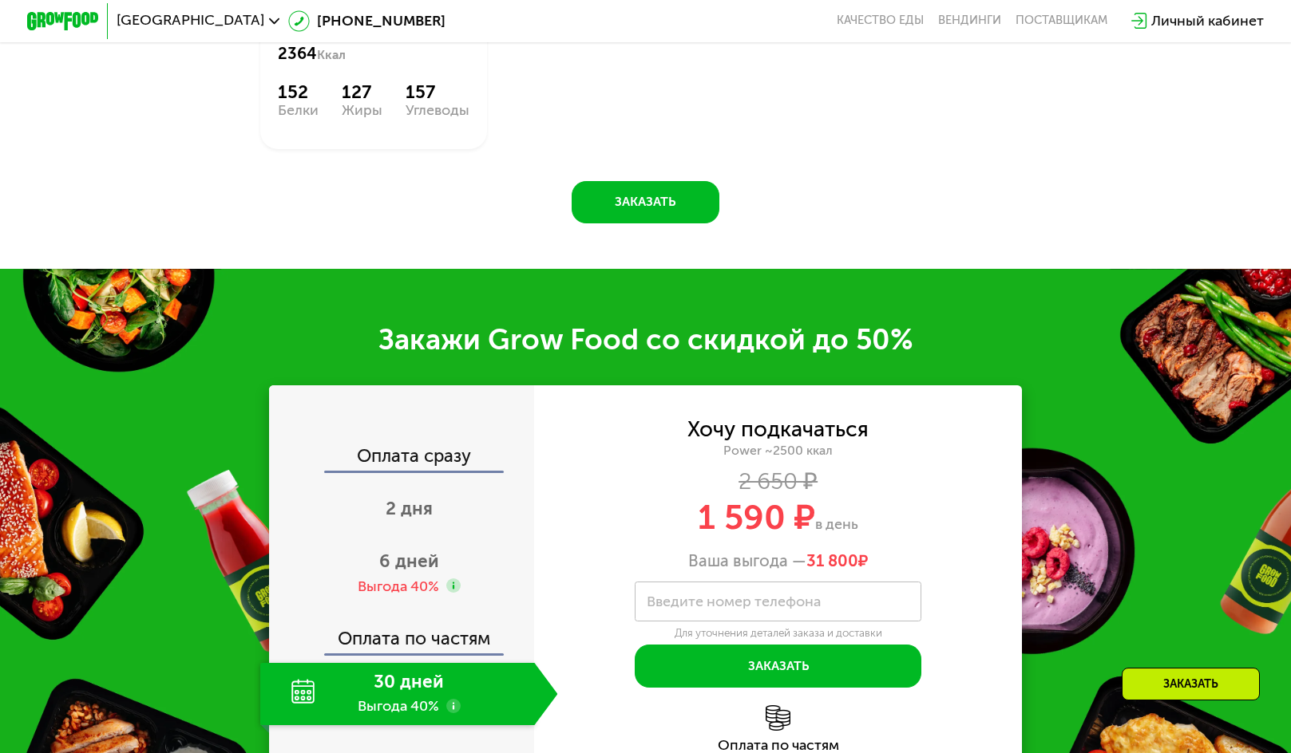
scroll to position [2487, 0]
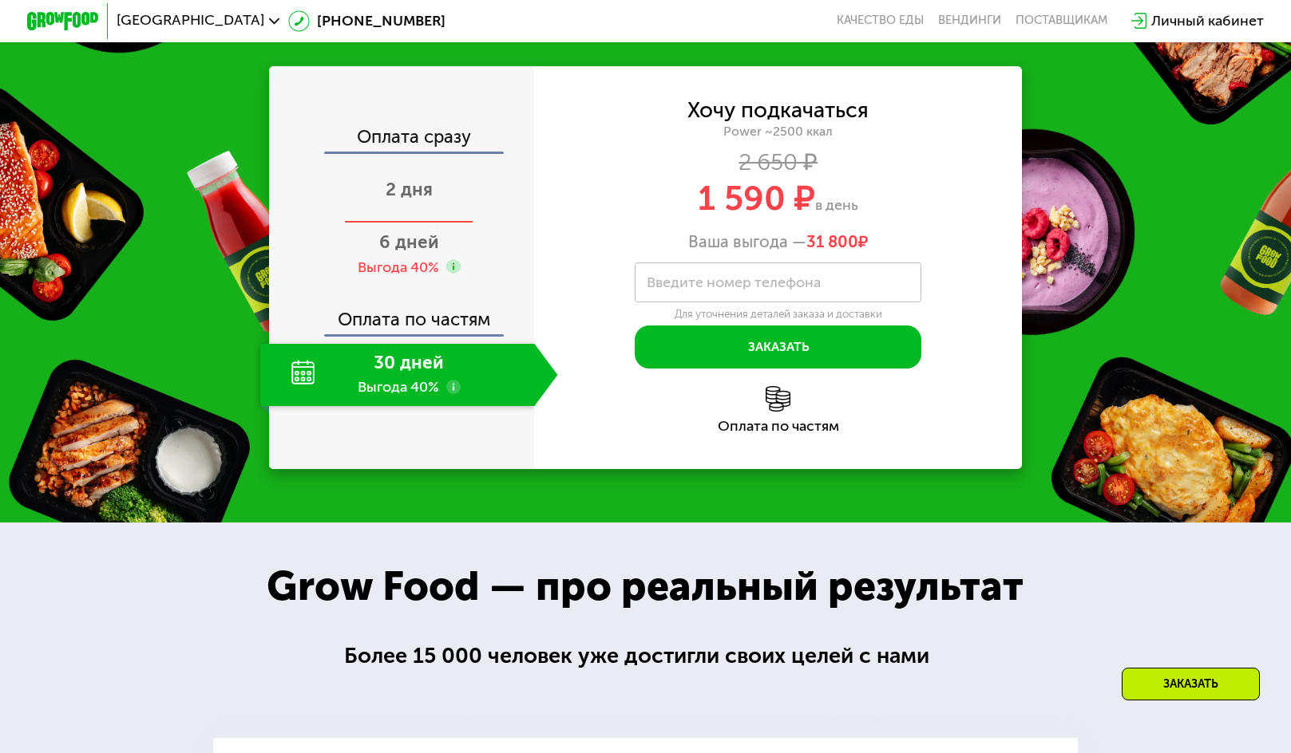
click at [412, 224] on div "2 дня" at bounding box center [409, 192] width 298 height 63
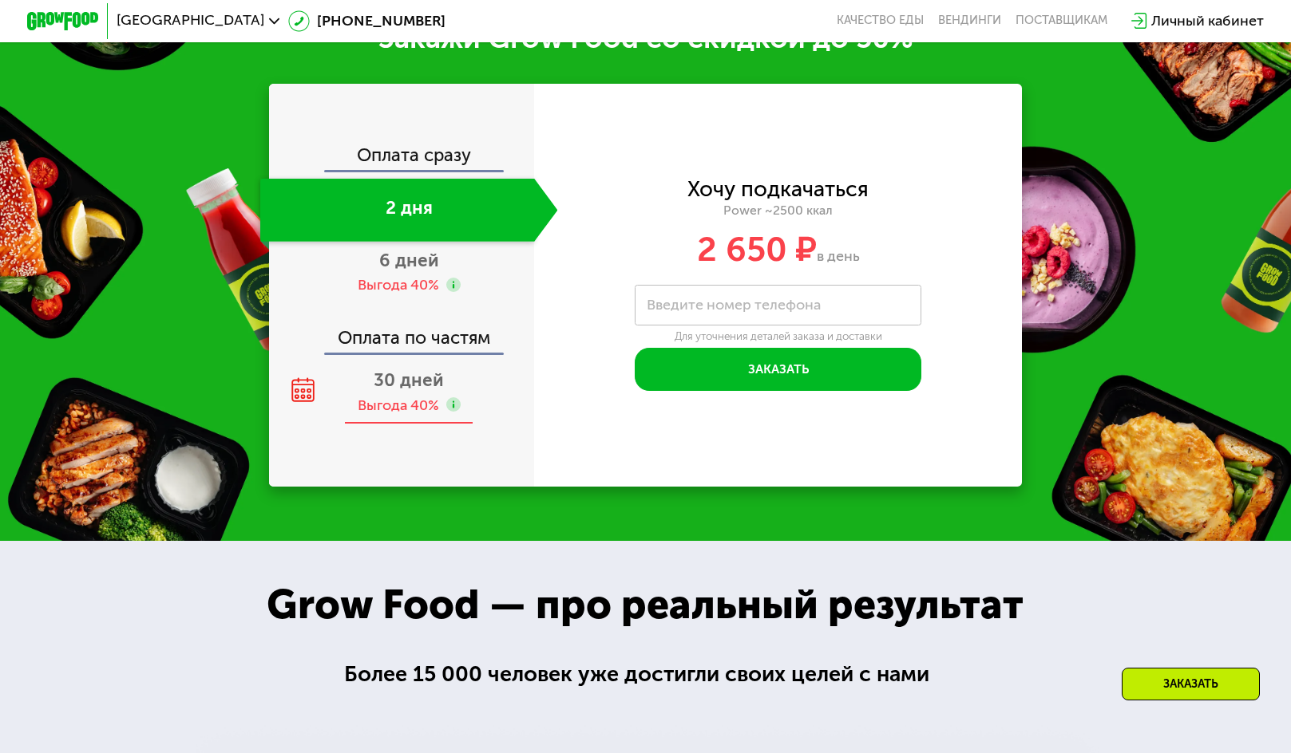
click at [405, 391] on span "30 дней" at bounding box center [409, 381] width 70 height 22
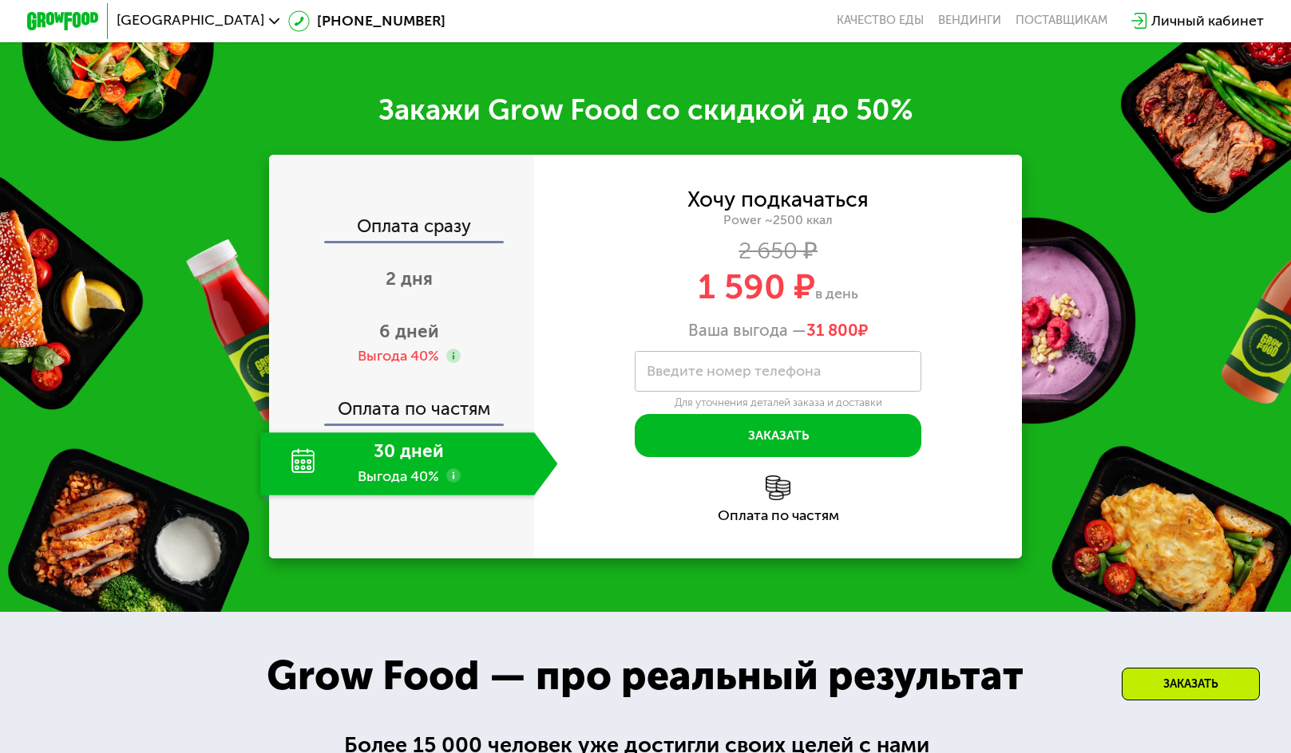
click at [411, 382] on div "Оплата по частям" at bounding box center [402, 403] width 263 height 42
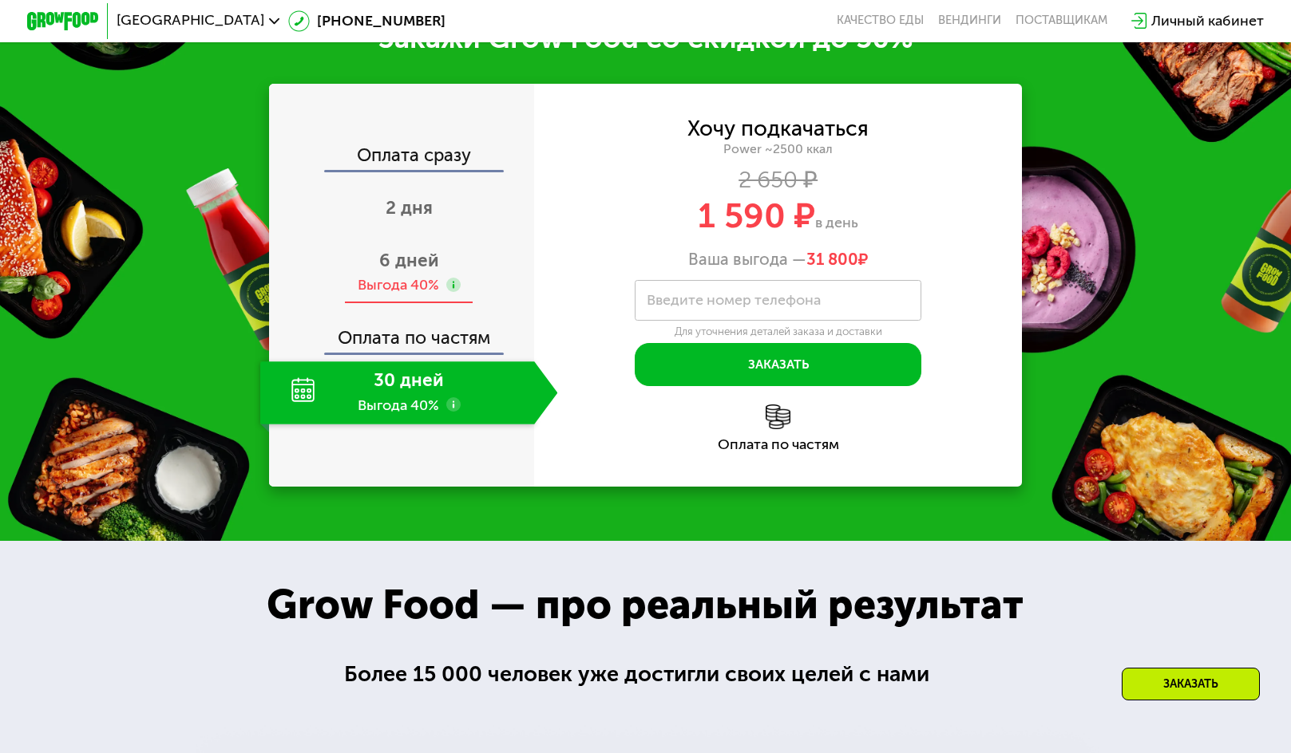
click at [400, 271] on span "6 дней" at bounding box center [409, 261] width 60 height 22
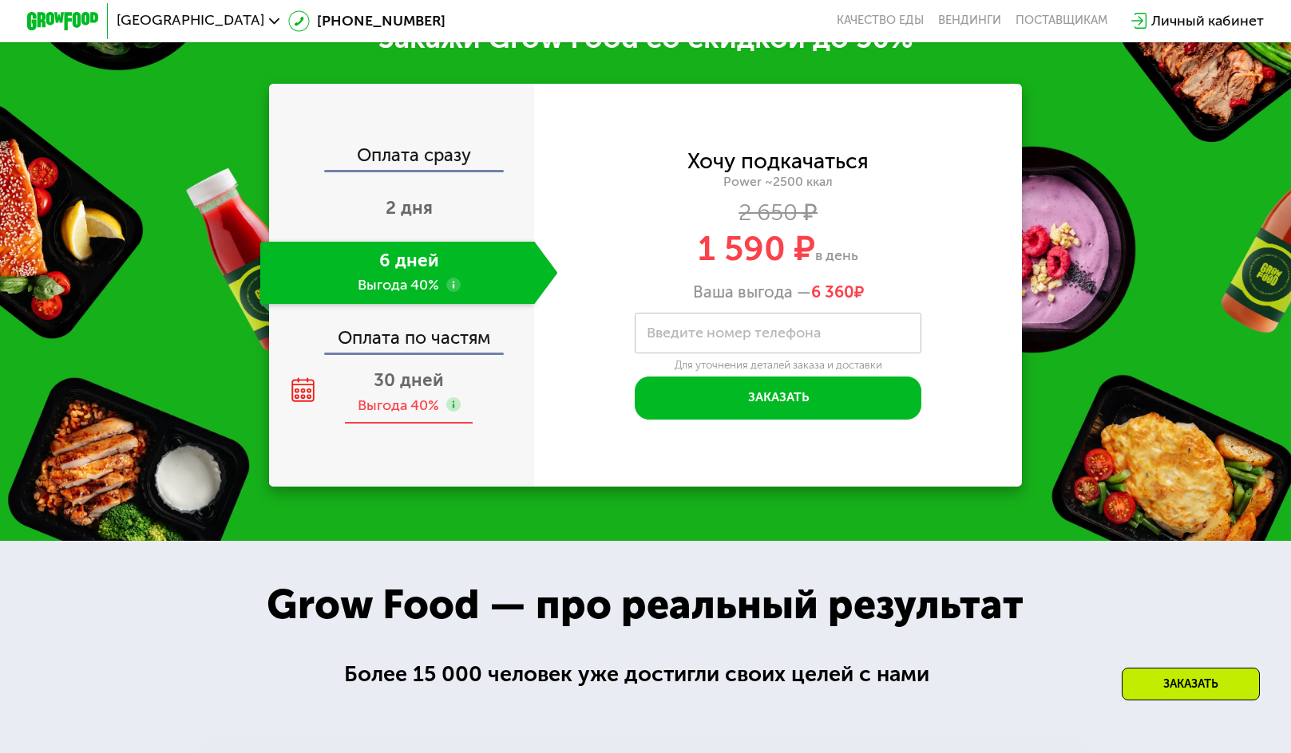
click at [401, 391] on span "30 дней" at bounding box center [409, 381] width 70 height 22
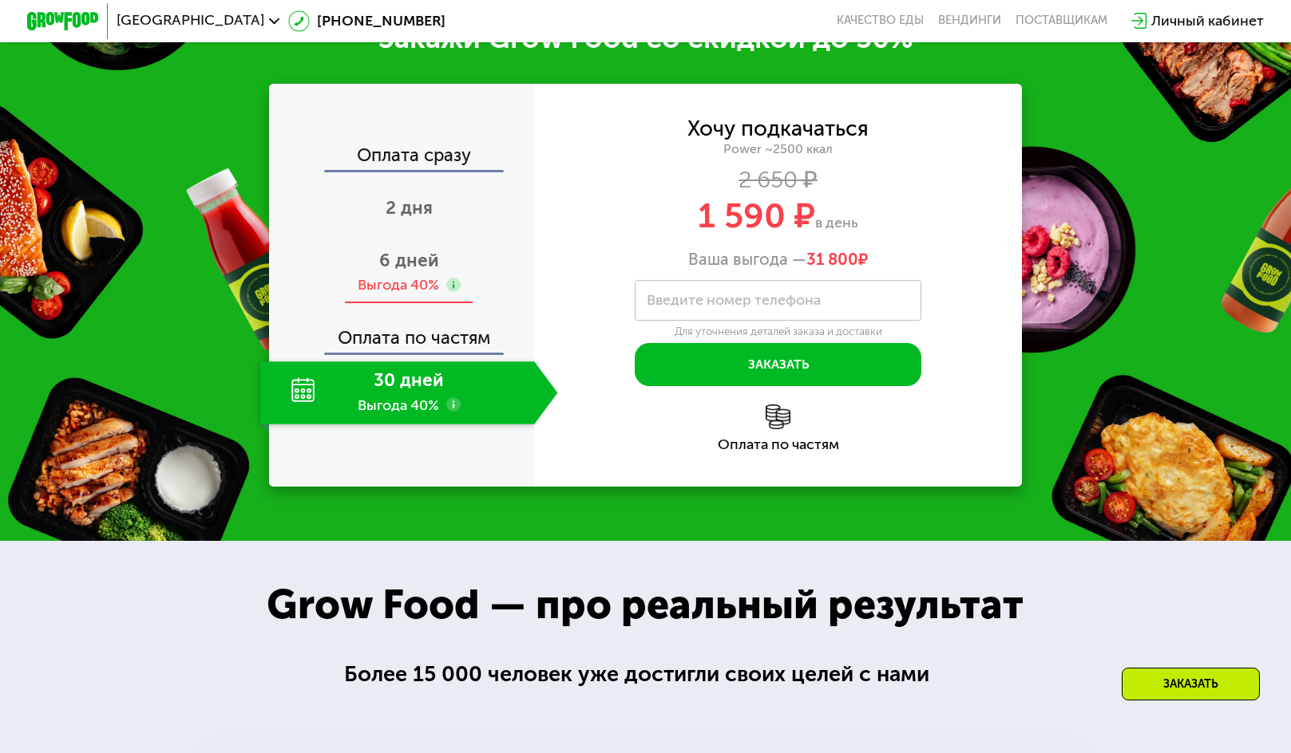
click at [398, 271] on span "6 дней" at bounding box center [409, 261] width 60 height 22
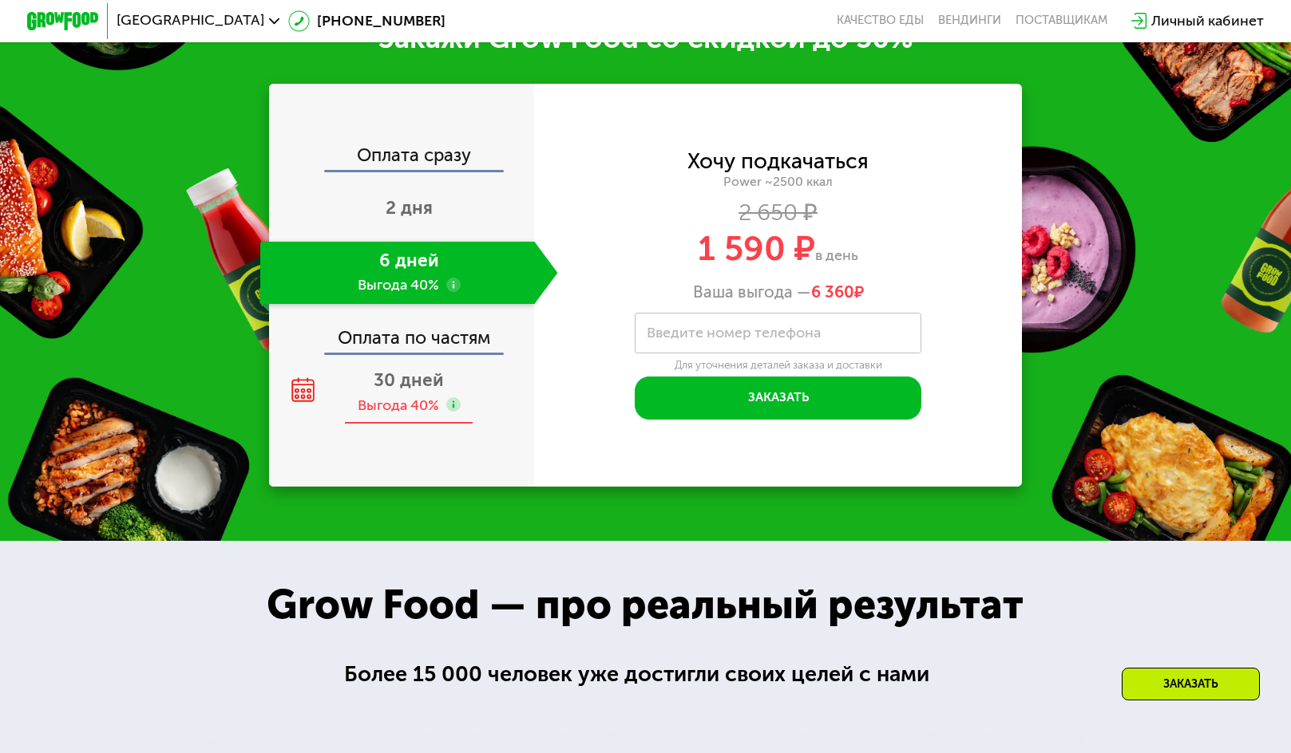
click at [386, 391] on span "30 дней" at bounding box center [409, 381] width 70 height 22
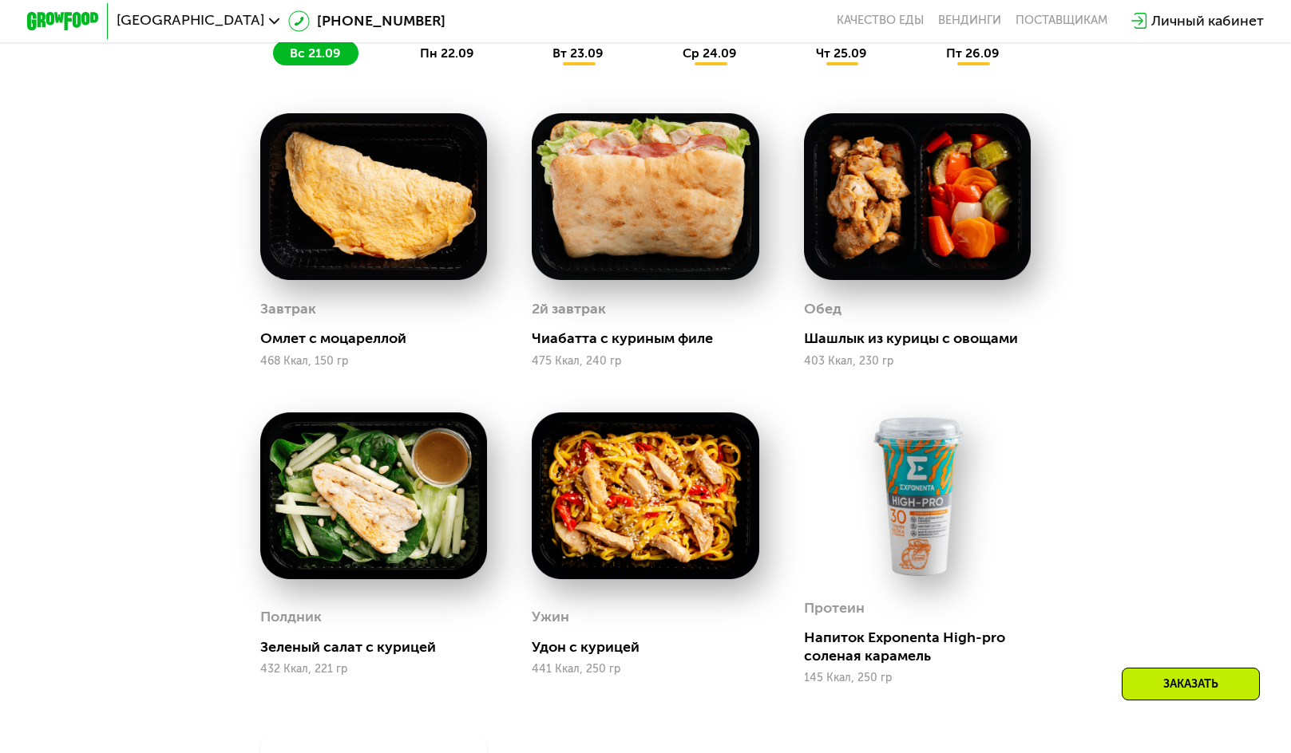
scroll to position [1370, 0]
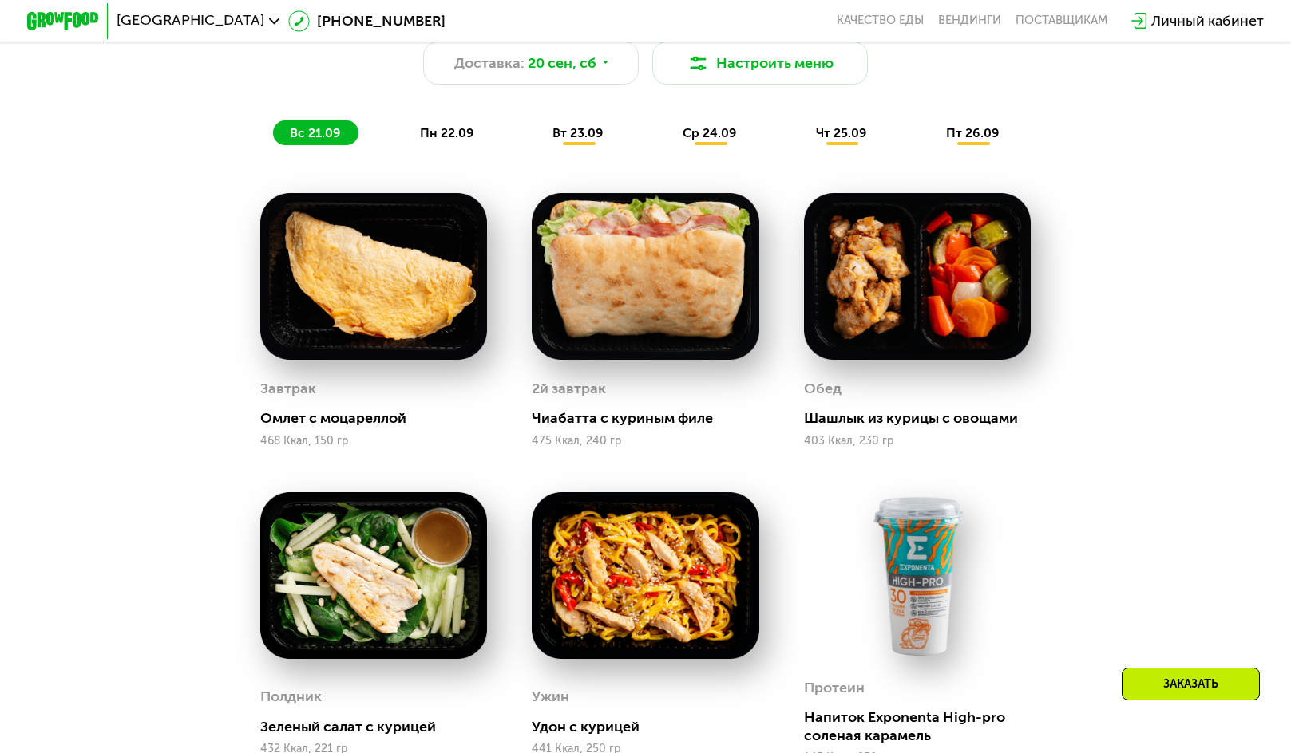
click at [446, 138] on span "пн 22.09" at bounding box center [447, 132] width 54 height 15
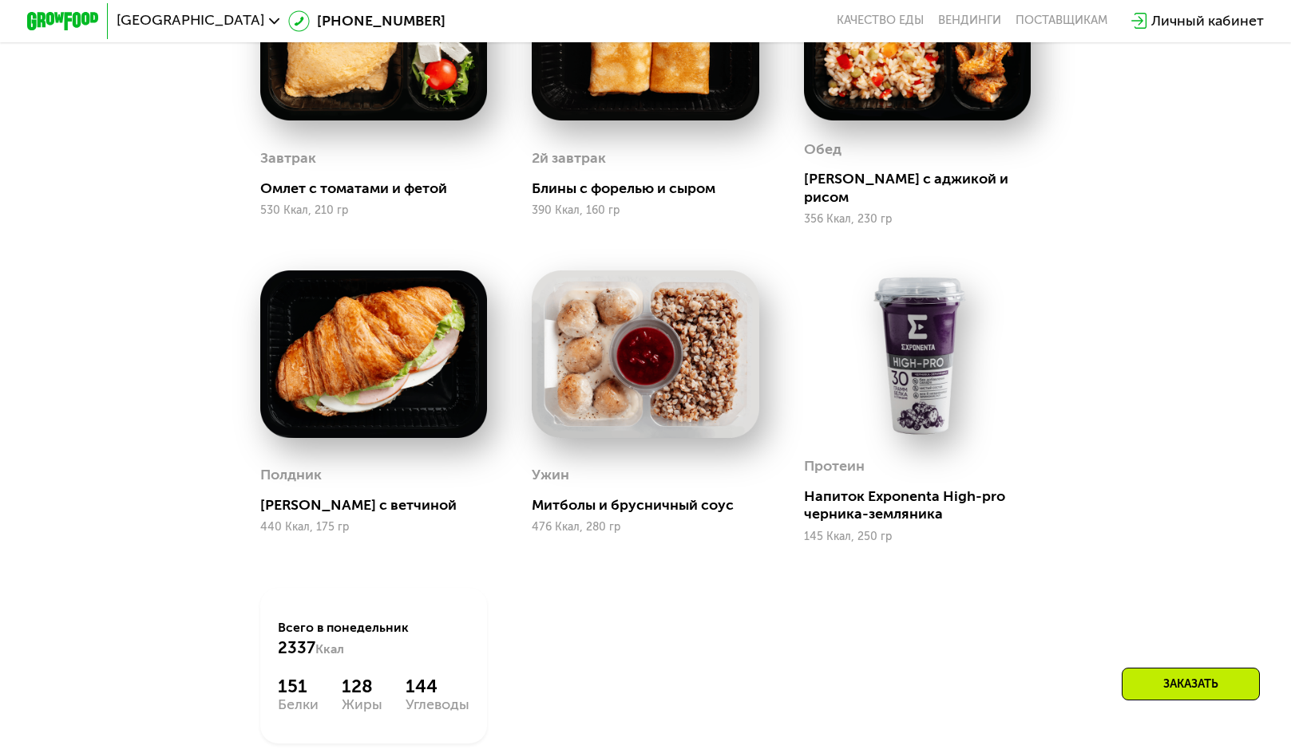
scroll to position [1449, 0]
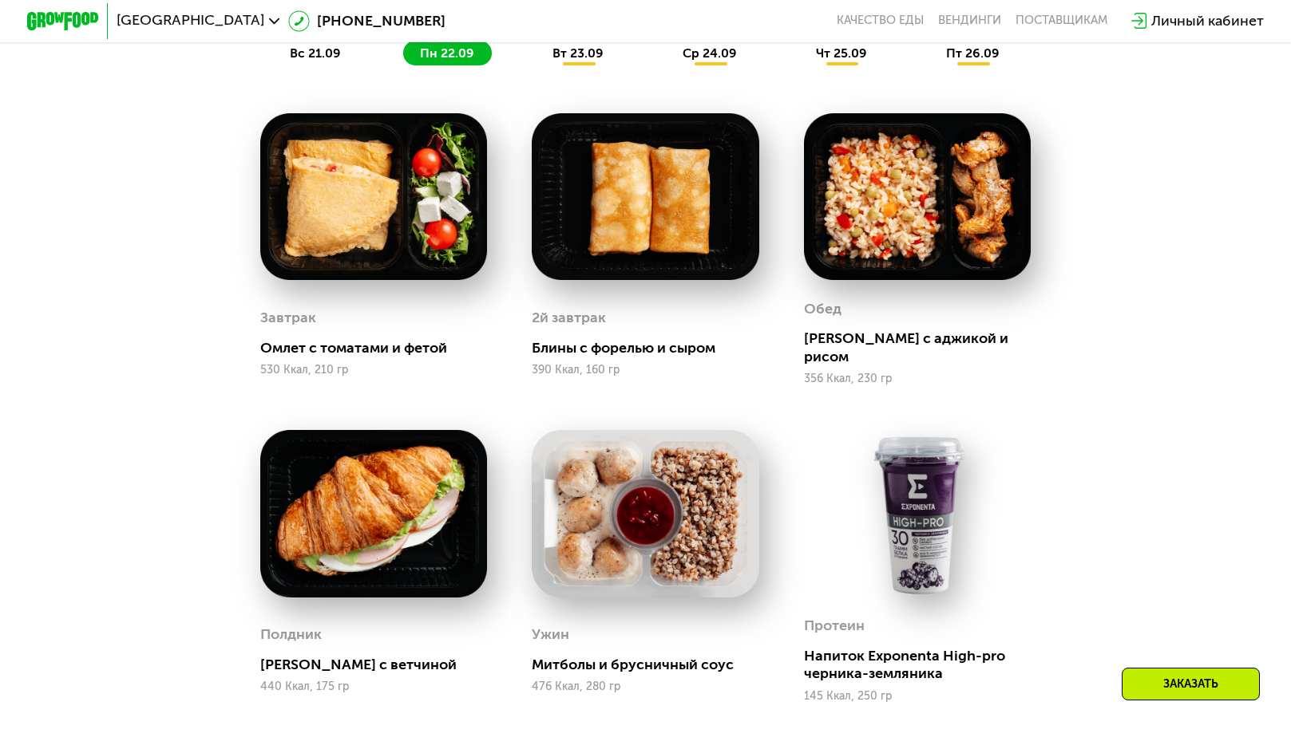
click at [577, 61] on span "вт 23.09" at bounding box center [577, 52] width 51 height 15
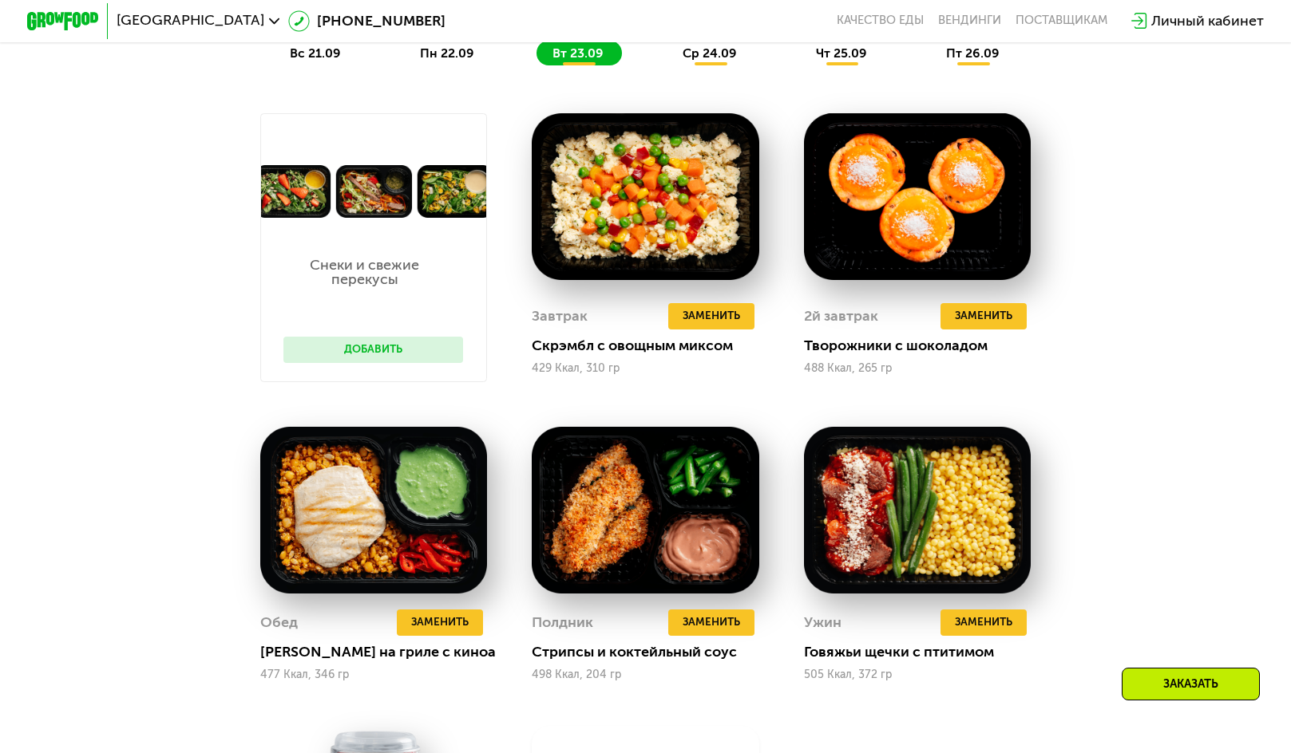
click at [718, 61] on span "ср 24.09" at bounding box center [709, 52] width 54 height 15
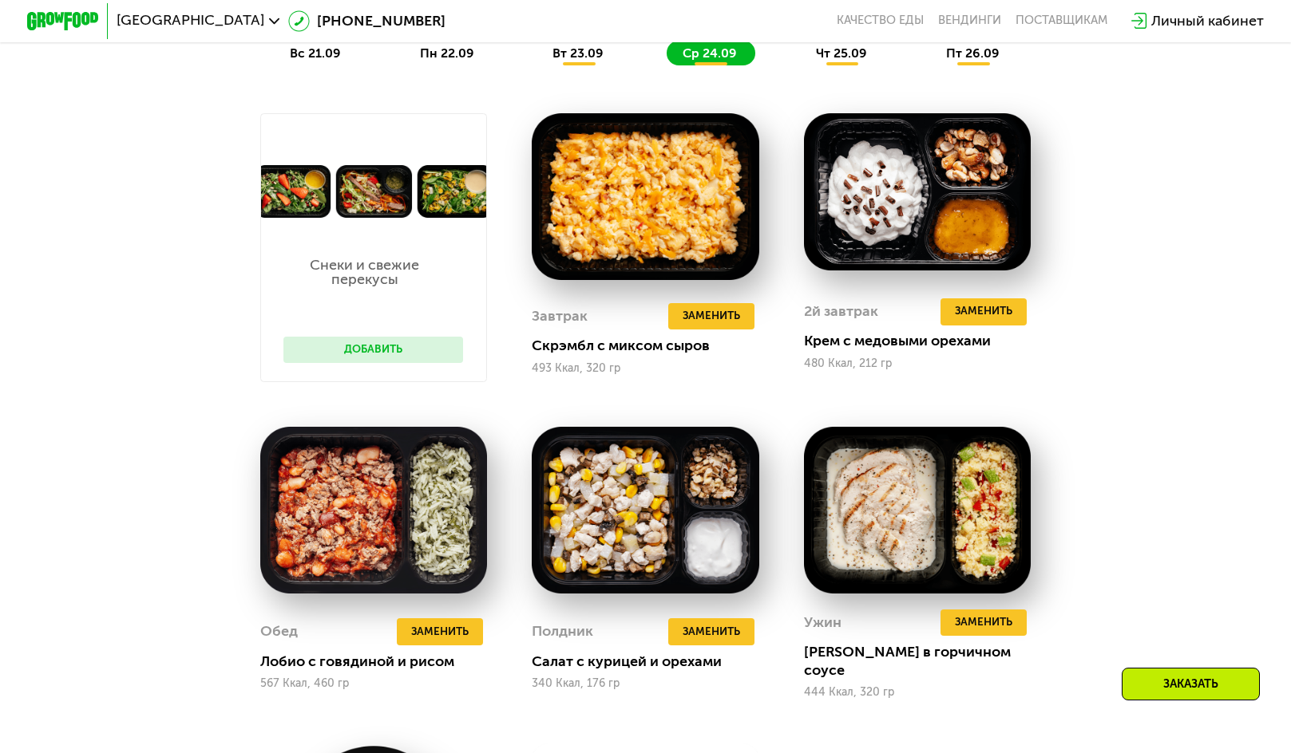
click at [850, 61] on span "чт 25.09" at bounding box center [841, 52] width 51 height 15
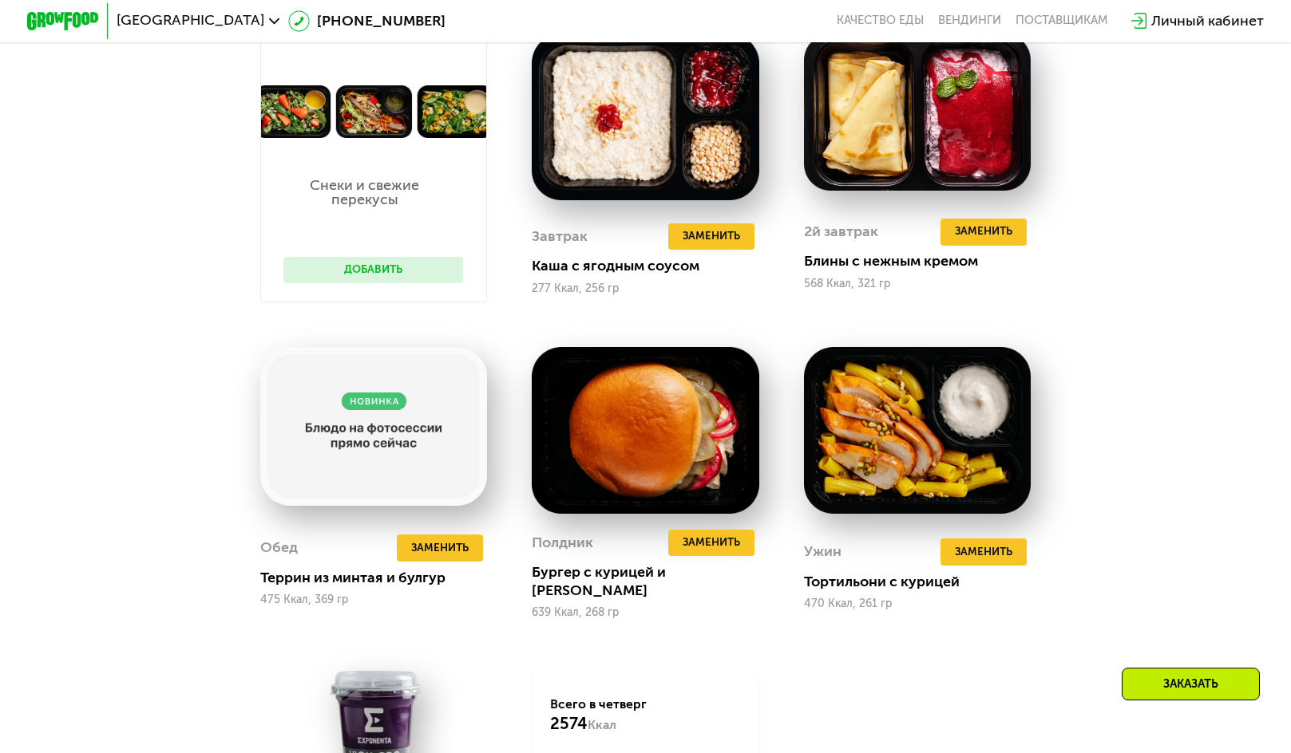
scroll to position [1370, 0]
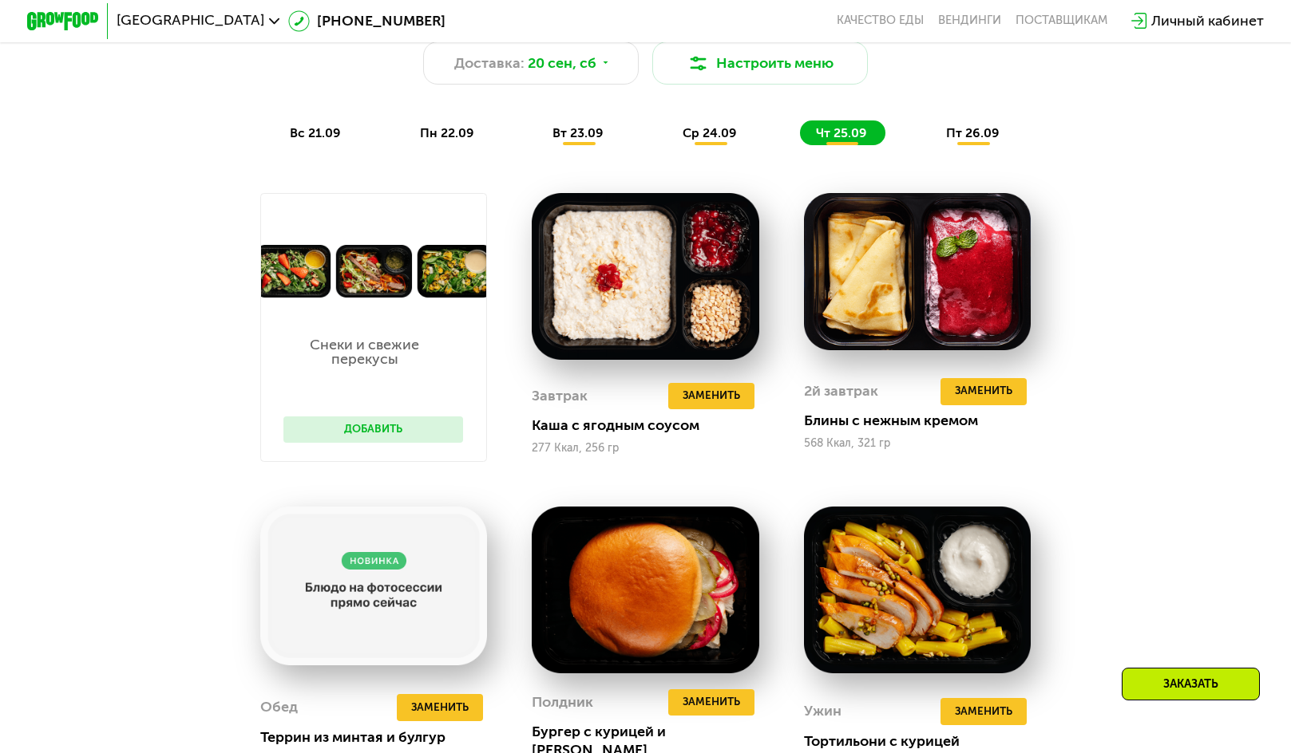
click at [965, 140] on span "пт 26.09" at bounding box center [972, 132] width 53 height 15
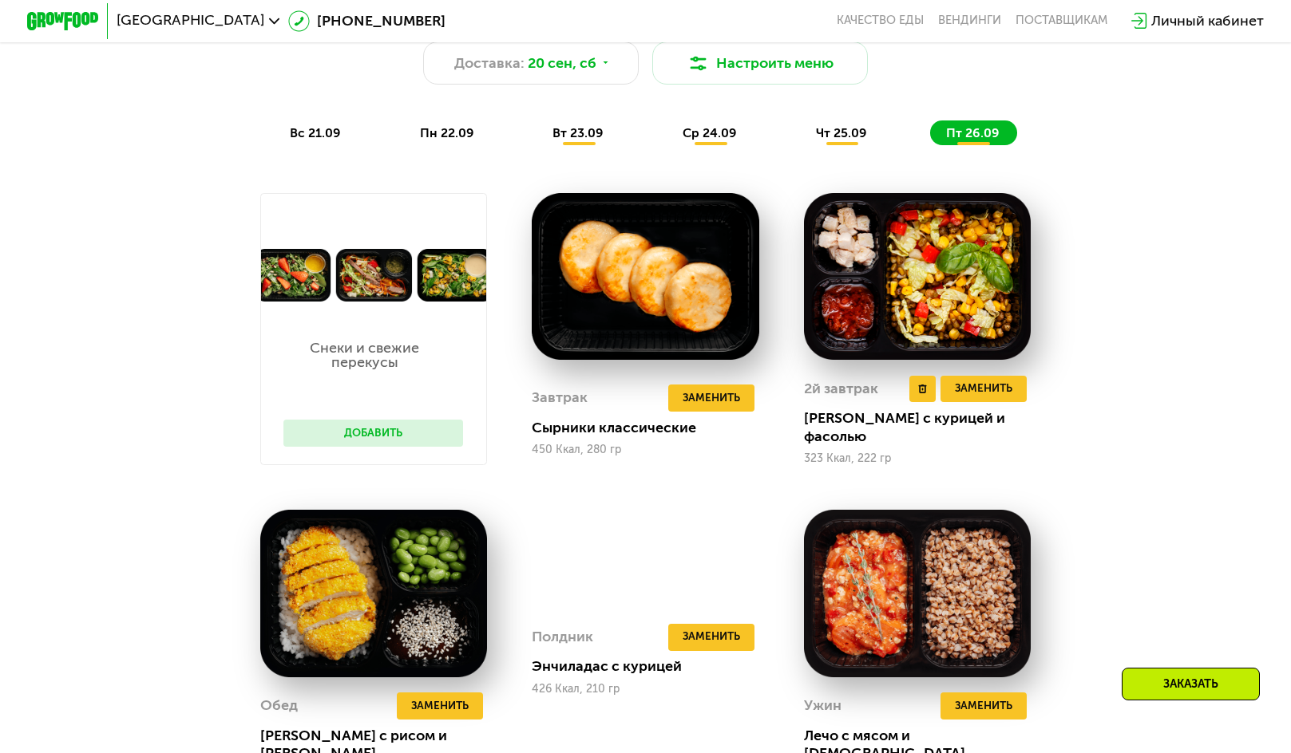
scroll to position [1050, 0]
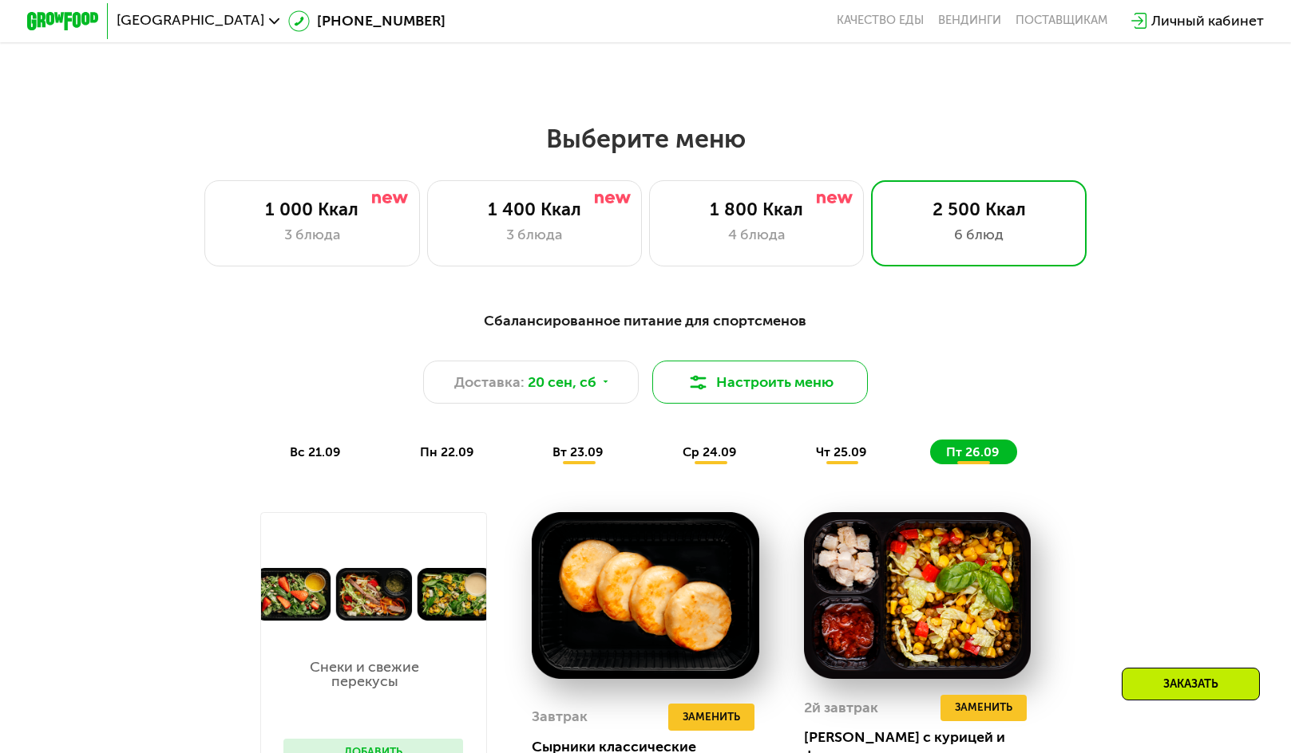
click at [764, 385] on button "Настроить меню" at bounding box center [759, 382] width 215 height 43
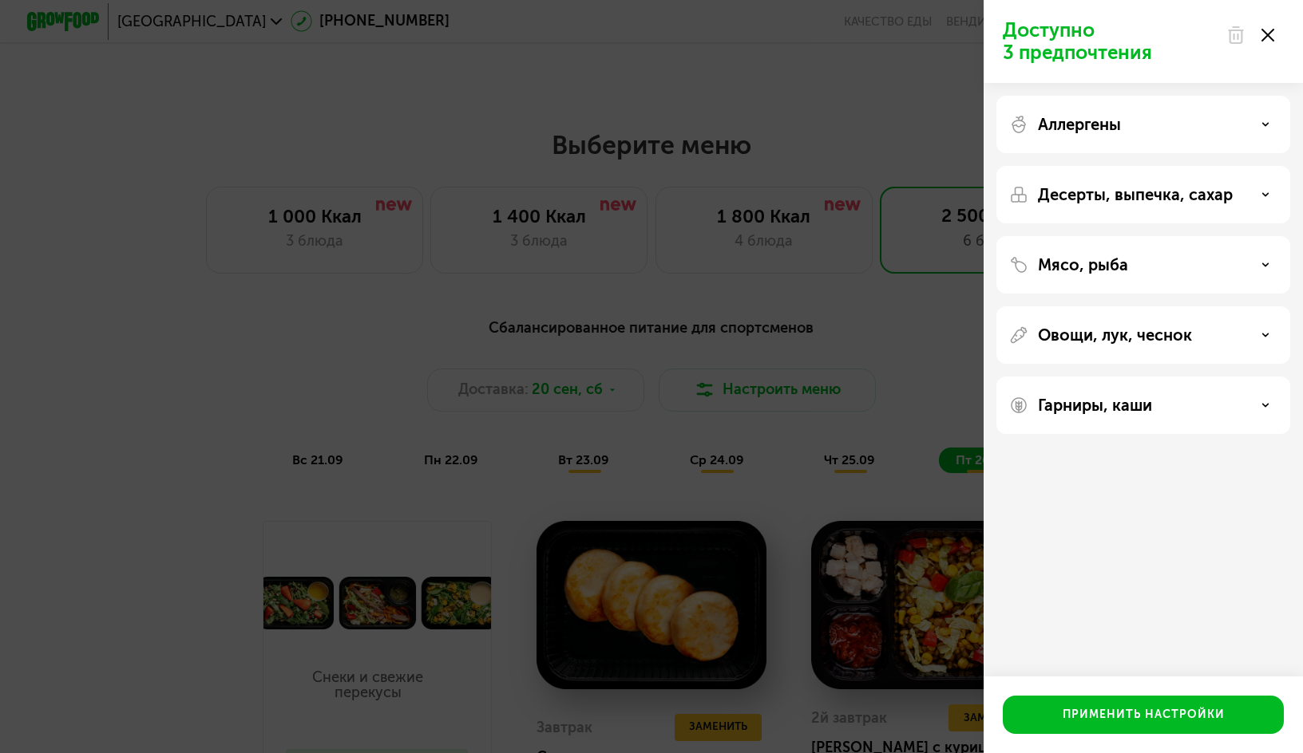
click at [1269, 38] on use at bounding box center [1267, 35] width 13 height 13
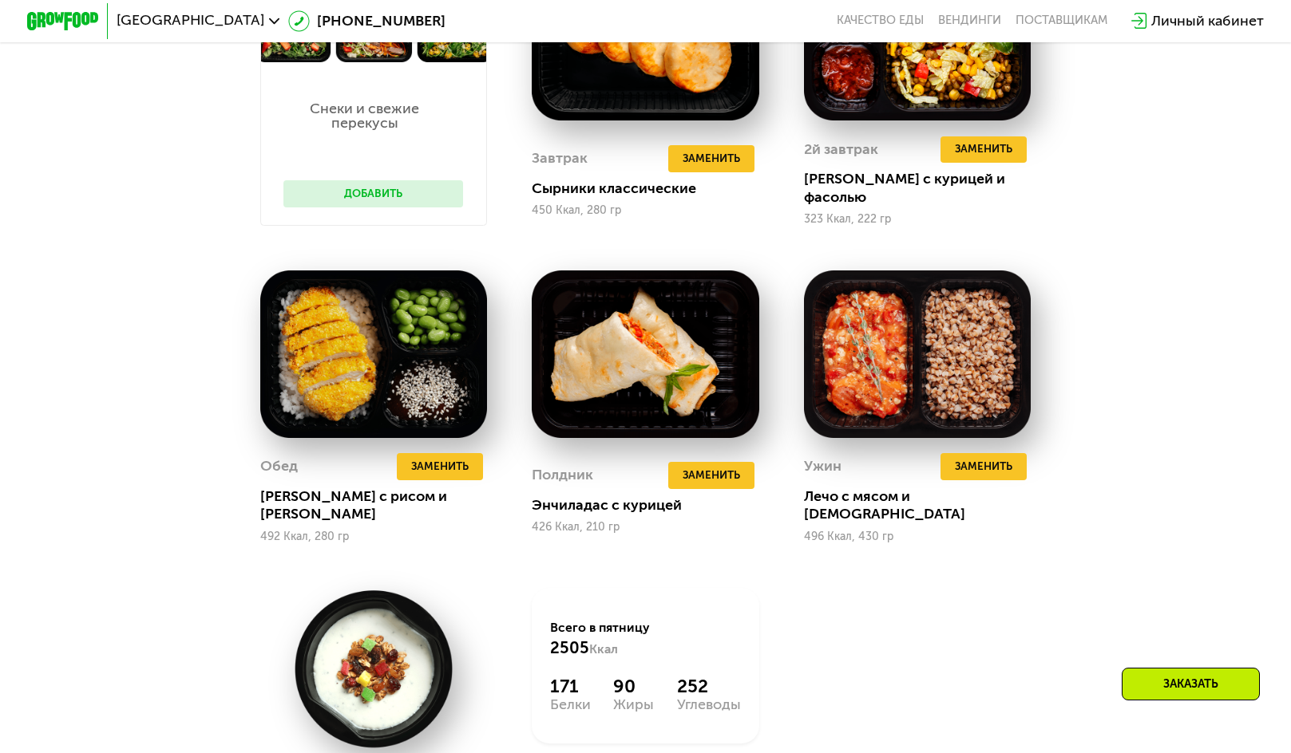
scroll to position [1290, 0]
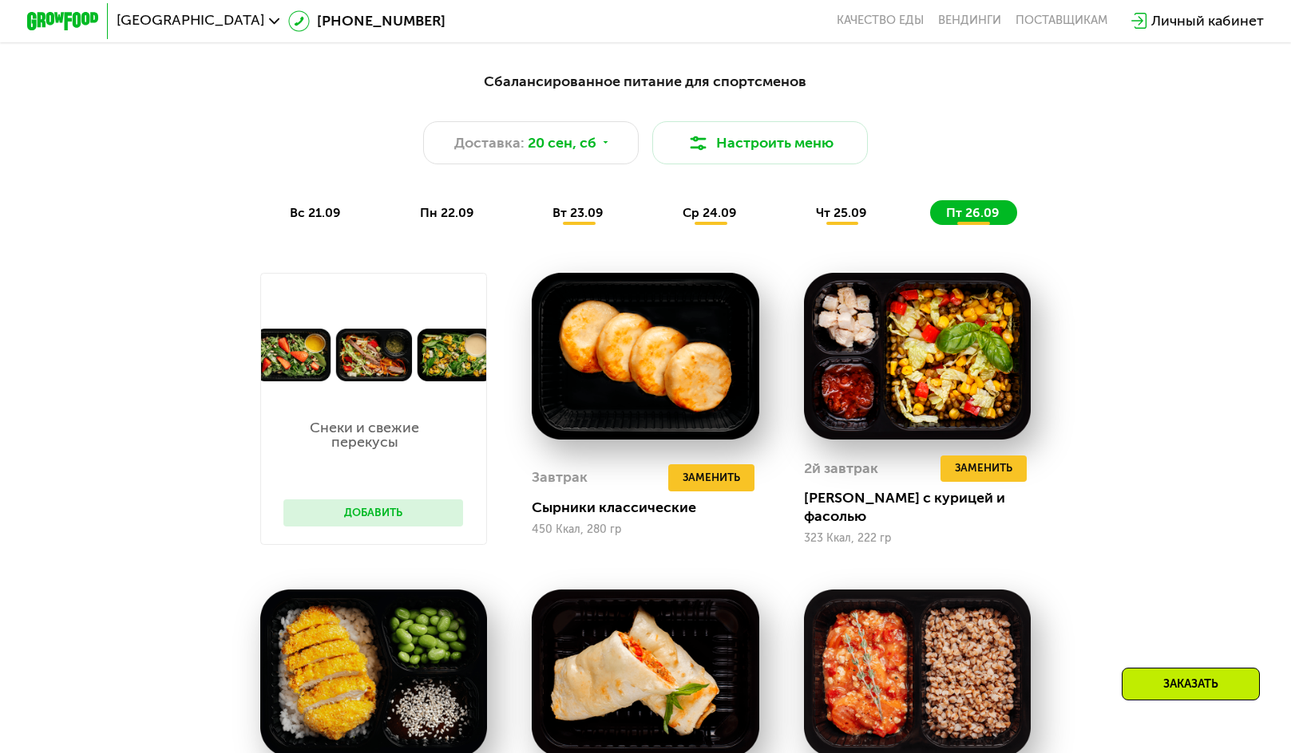
click at [828, 219] on span "чт 25.09" at bounding box center [841, 212] width 51 height 15
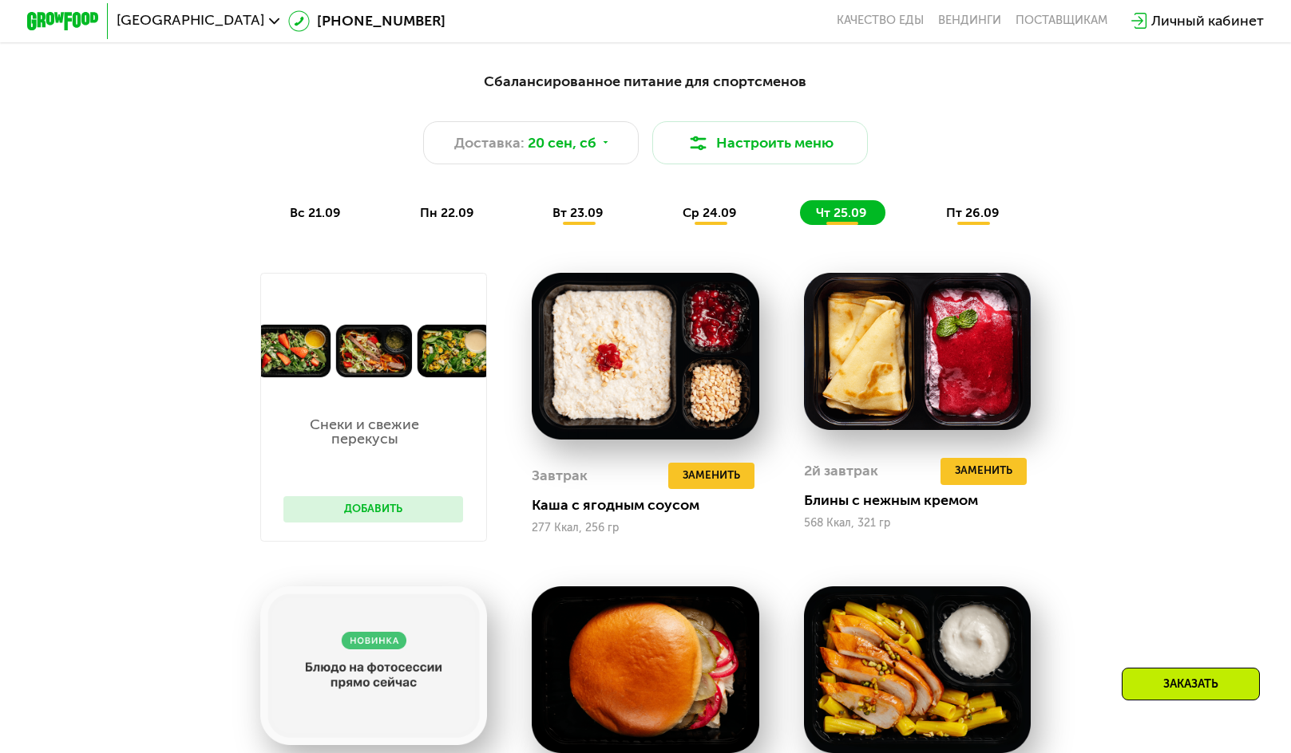
click at [330, 207] on div "Сбалансированное питание для спортсменов Доставка: 20 сен, сб Настроить меню вс…" at bounding box center [646, 147] width 1062 height 155
click at [325, 218] on span "вс 21.09" at bounding box center [315, 212] width 51 height 15
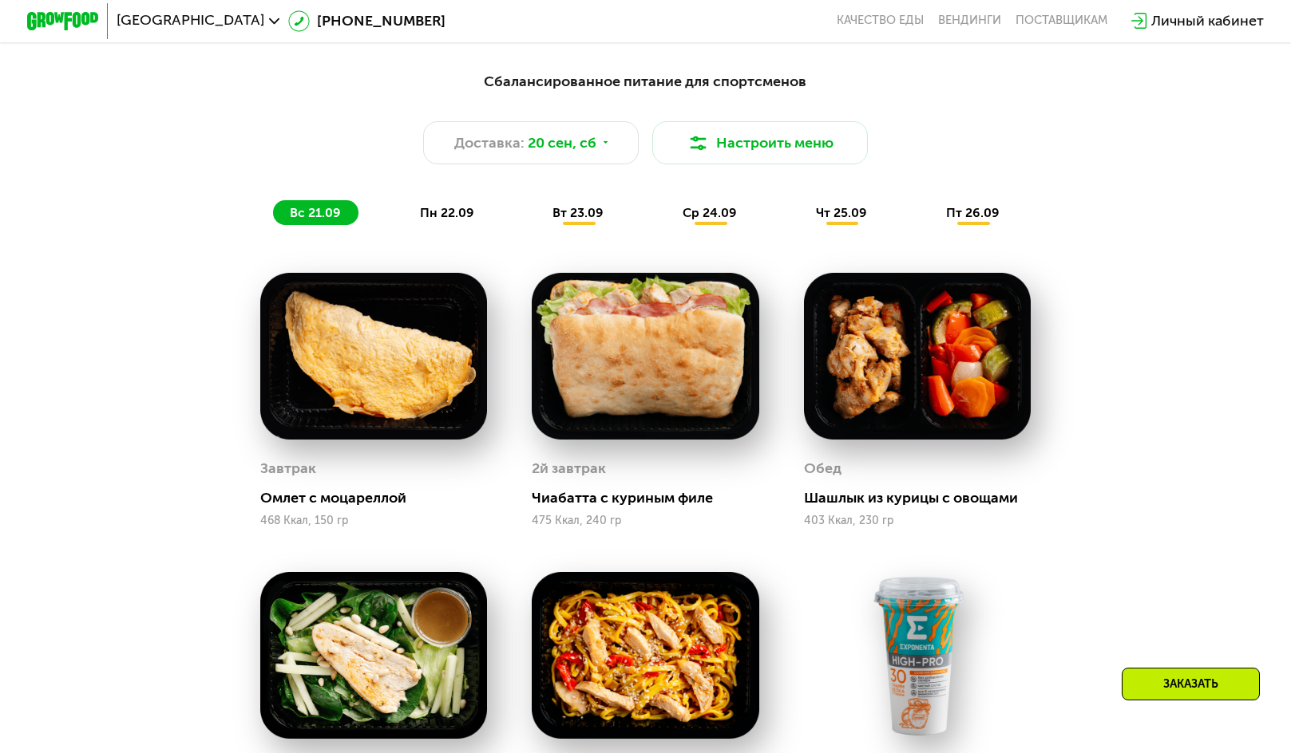
click at [456, 215] on span "пн 22.09" at bounding box center [447, 212] width 54 height 15
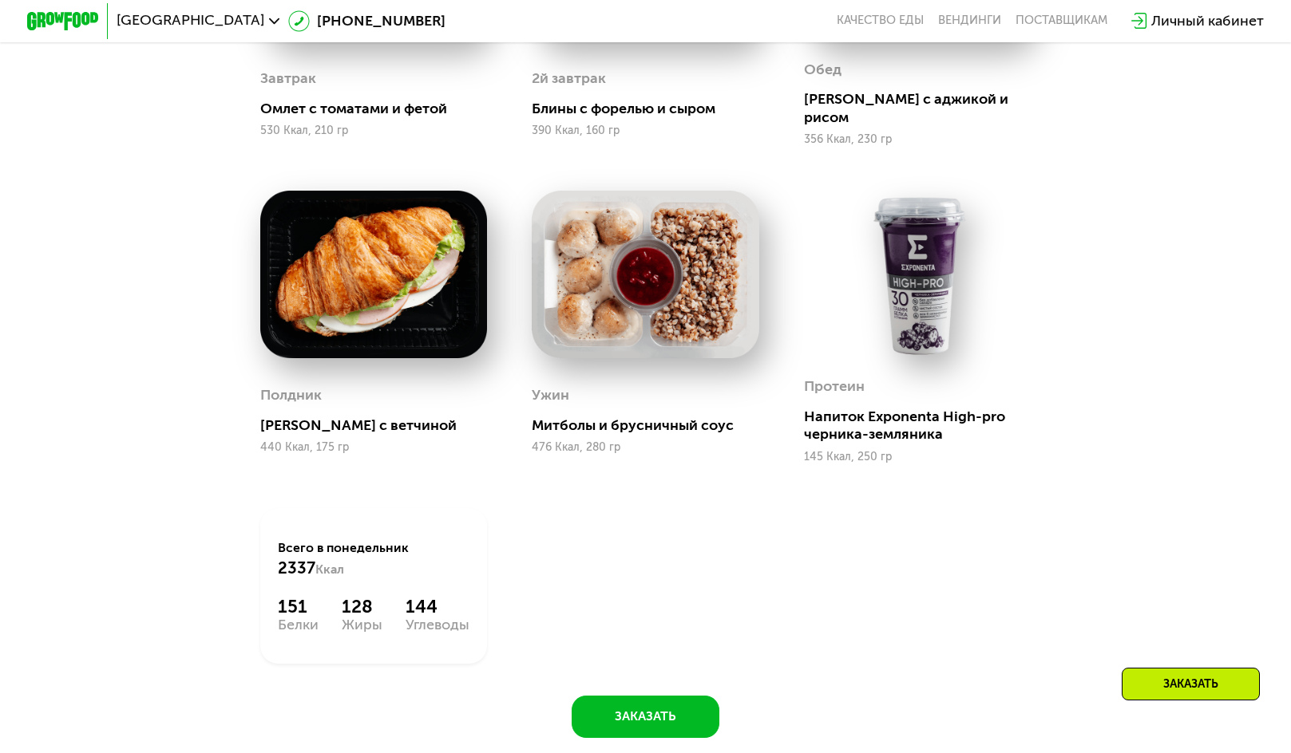
scroll to position [1848, 0]
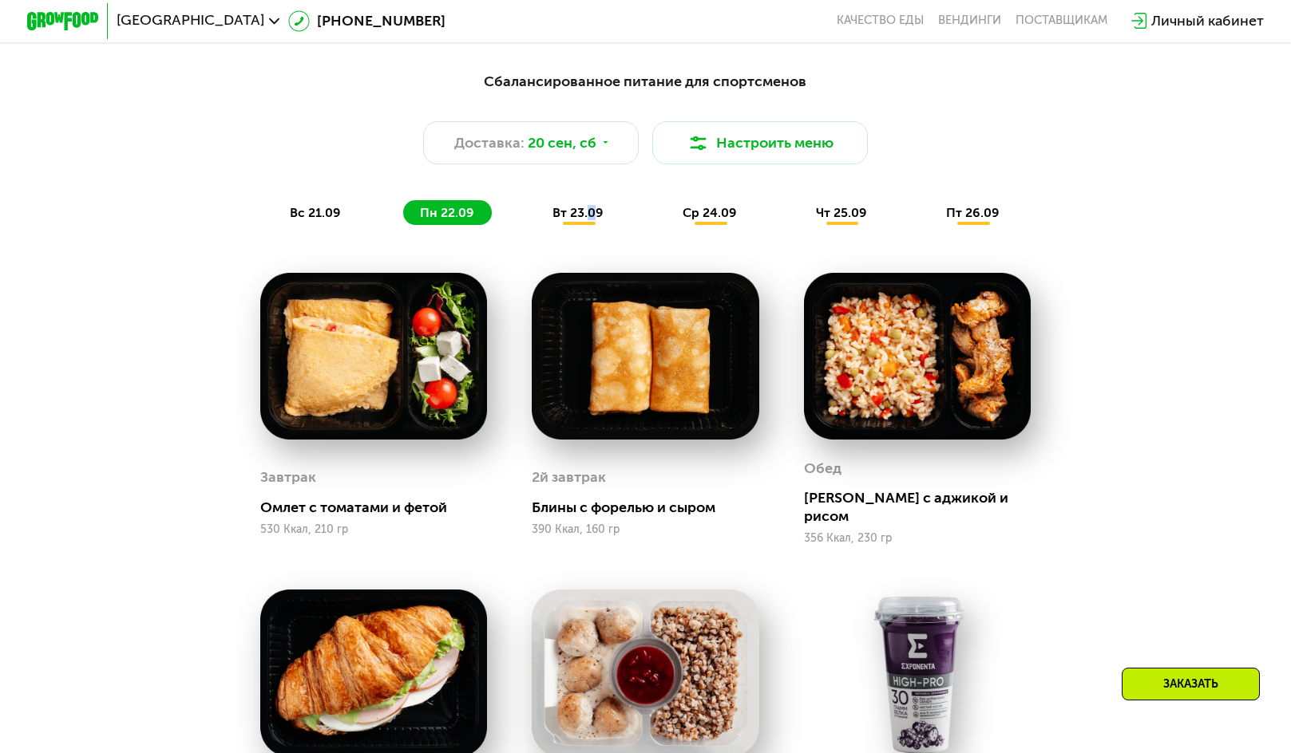
click at [591, 215] on span "вт 23.09" at bounding box center [577, 212] width 51 height 15
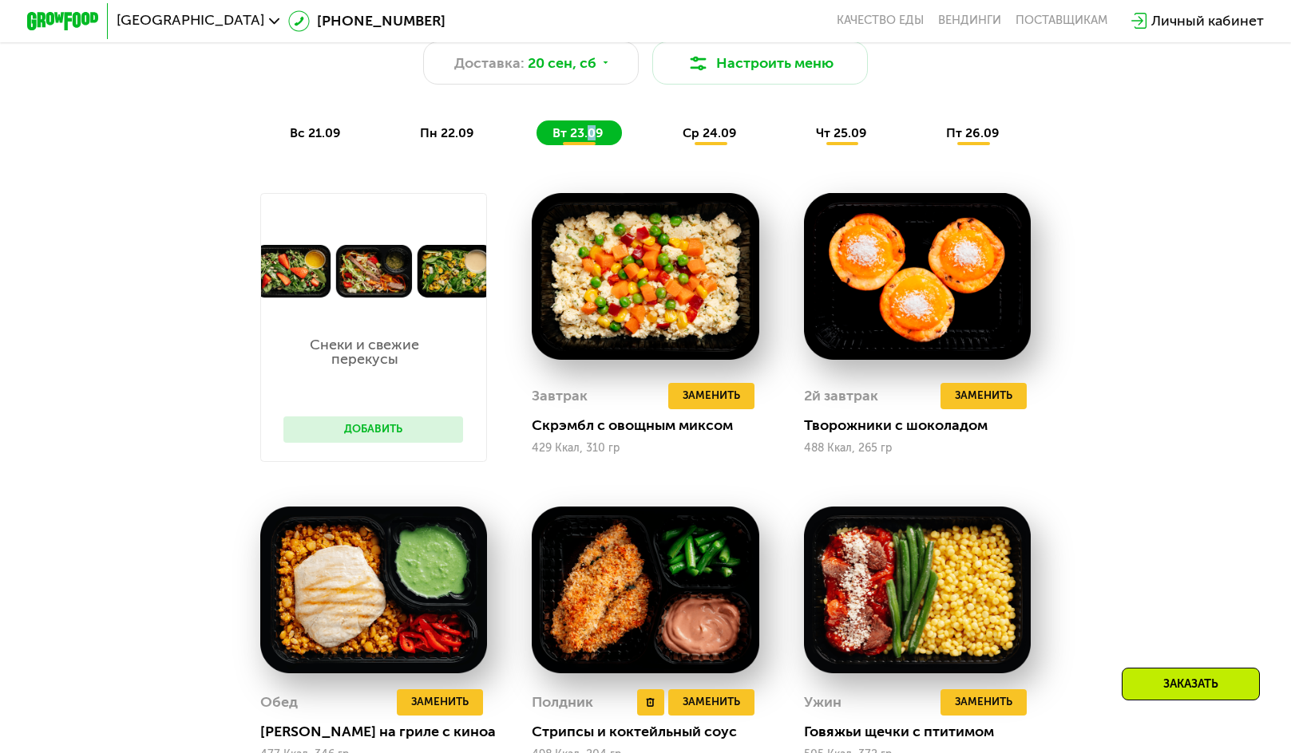
scroll to position [1130, 0]
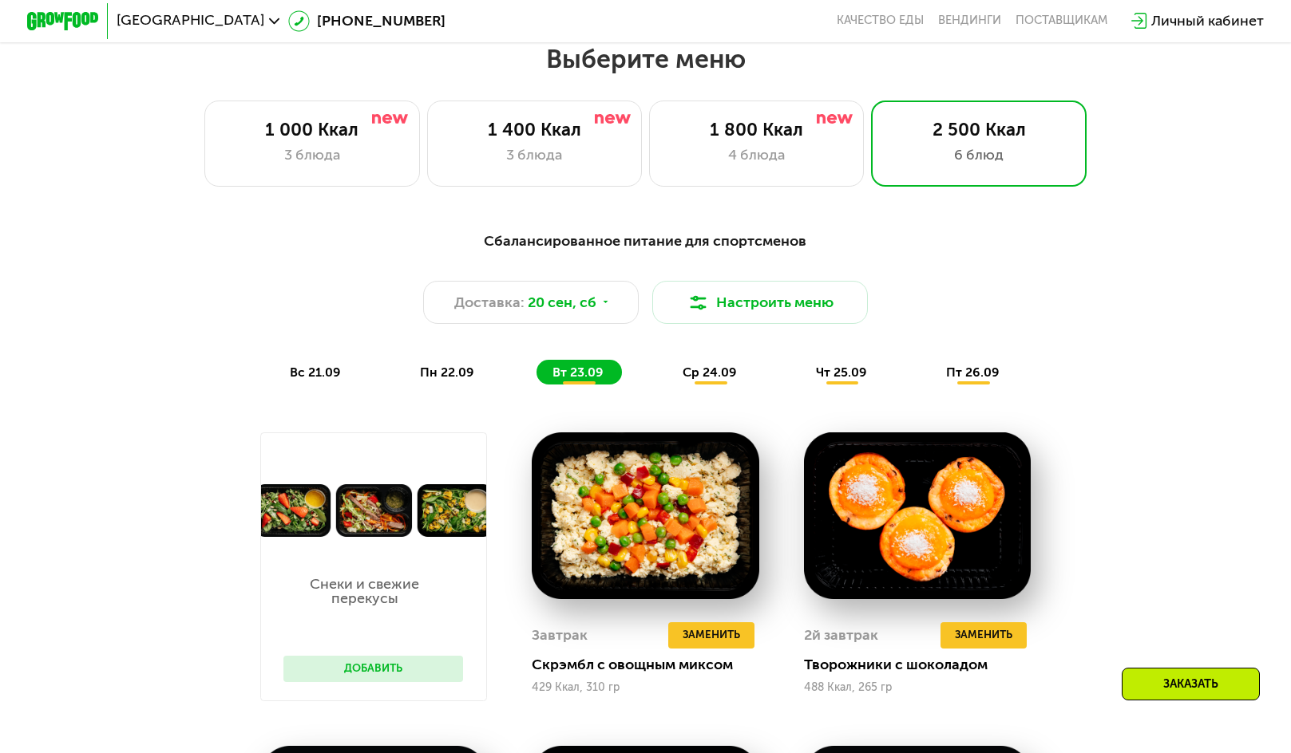
click at [683, 356] on div "Сбалансированное питание для спортсменов Доставка: 20 сен, сб Настроить меню вс…" at bounding box center [646, 307] width 1062 height 155
click at [722, 380] on span "ср 24.09" at bounding box center [709, 372] width 54 height 15
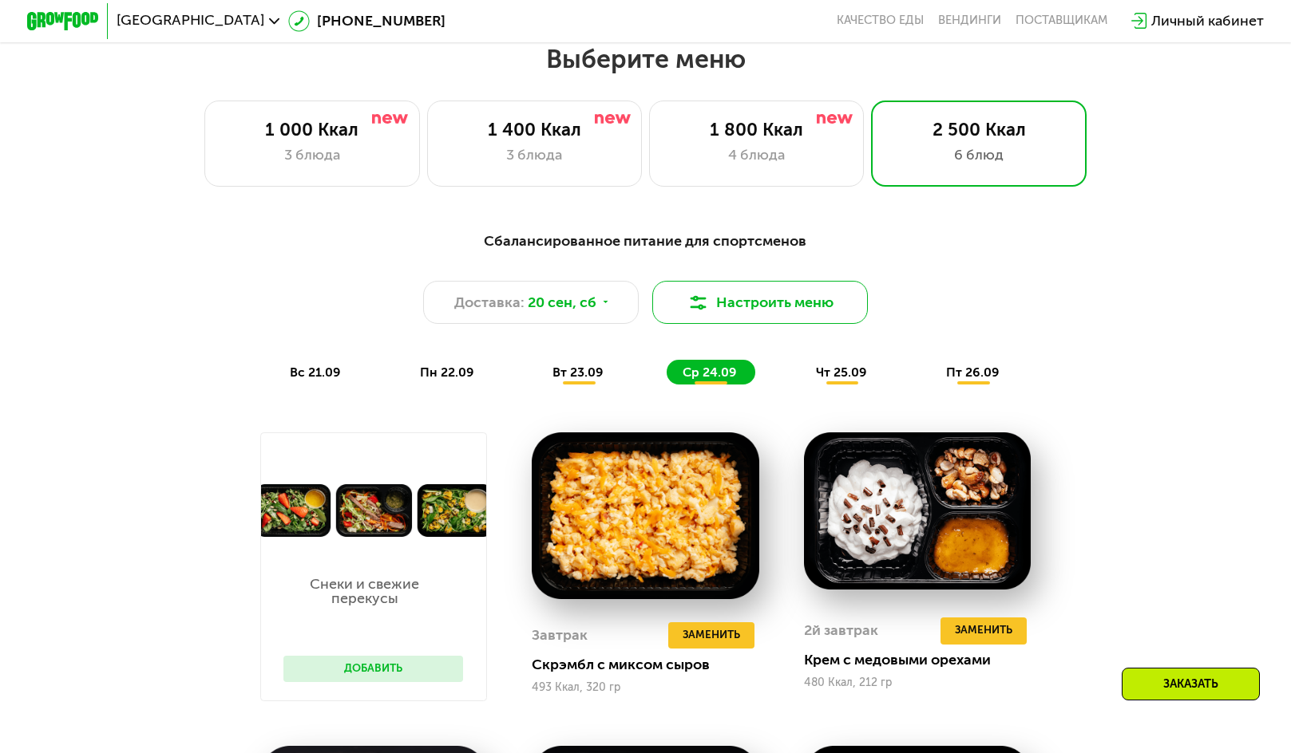
click at [789, 309] on button "Настроить меню" at bounding box center [759, 302] width 215 height 43
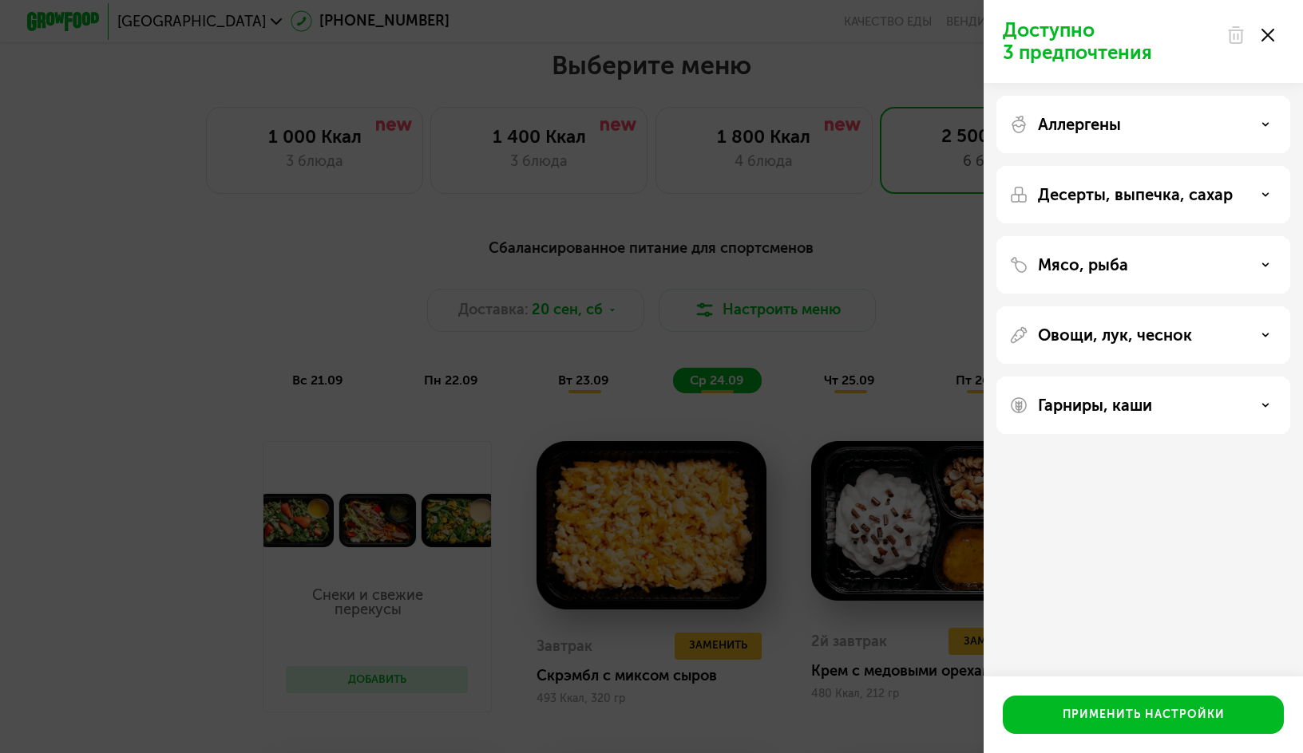
click at [1272, 42] on div at bounding box center [1249, 35] width 67 height 32
click at [1269, 32] on icon at bounding box center [1267, 35] width 13 height 13
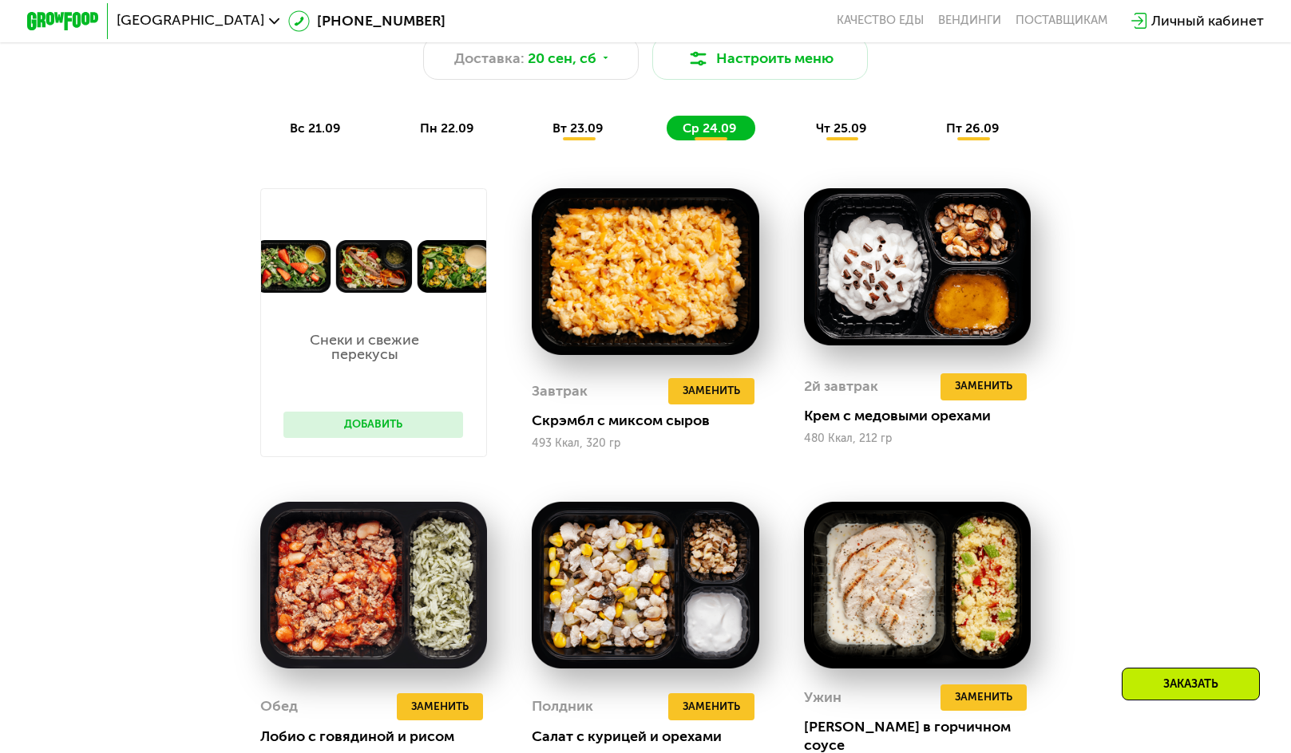
scroll to position [1480, 0]
